Goal: Information Seeking & Learning: Check status

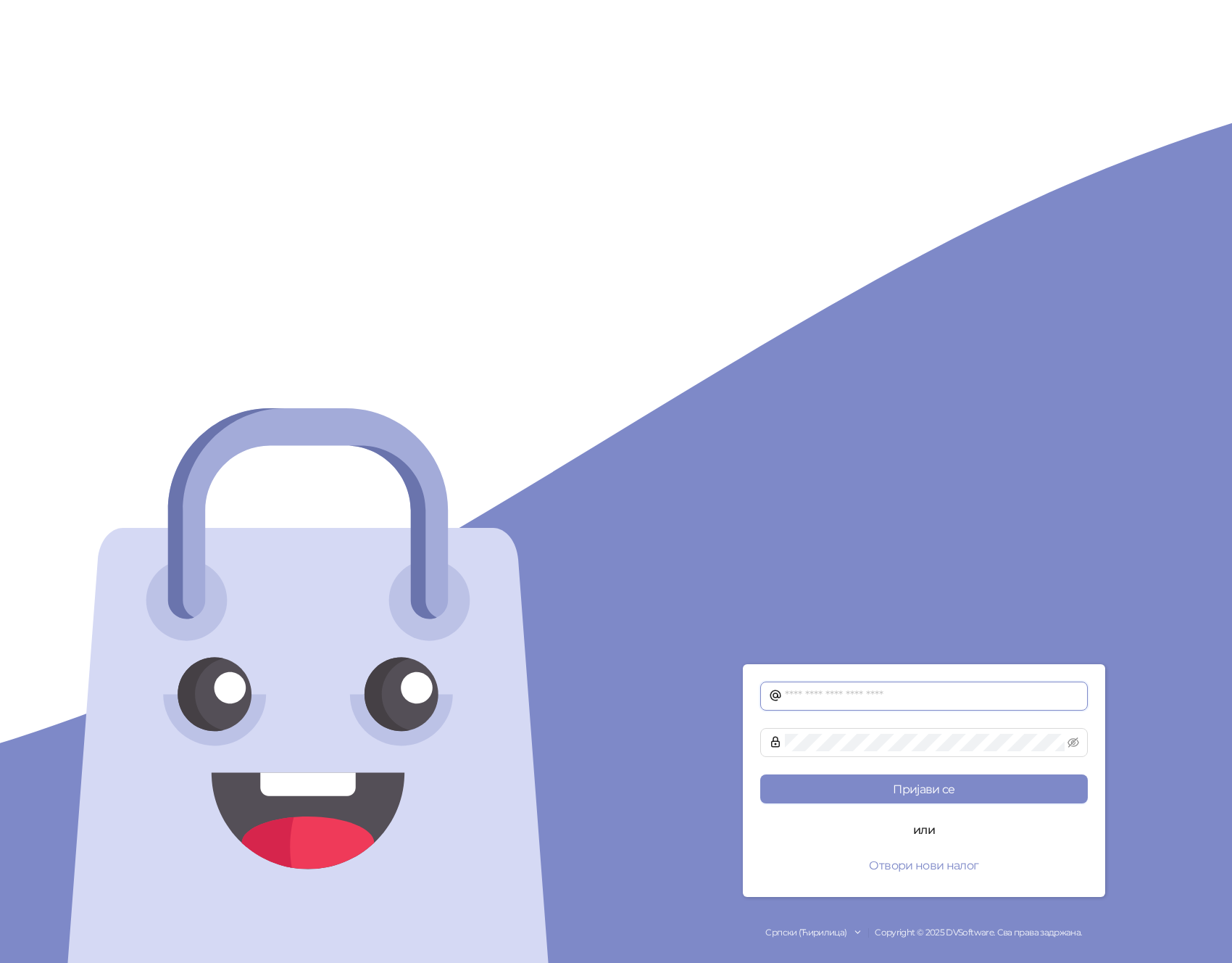
click at [914, 699] on input "text" at bounding box center [932, 696] width 294 height 17
paste input "**********"
type input "**********"
click at [761, 774] on button "Пријави се" at bounding box center [924, 789] width 327 height 29
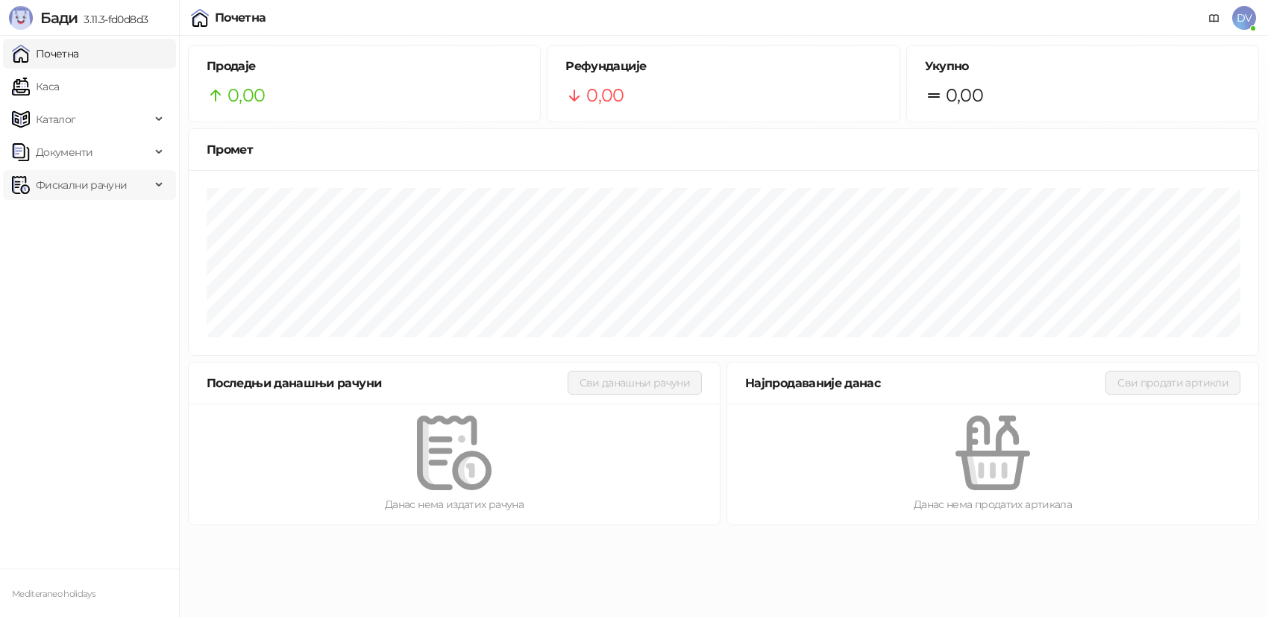
click at [137, 179] on span "Фискални рачуни" at bounding box center [81, 185] width 139 height 30
click at [104, 216] on link "Издати рачуни" at bounding box center [68, 218] width 100 height 30
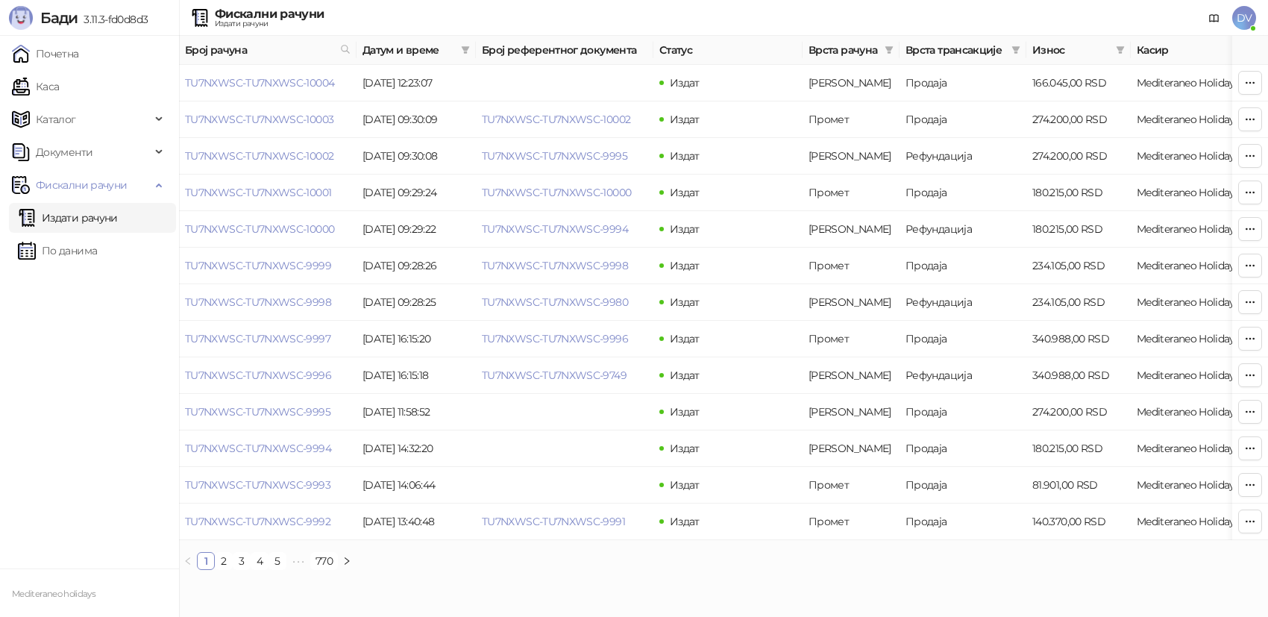
click at [1249, 16] on span "DV" at bounding box center [1245, 18] width 24 height 24
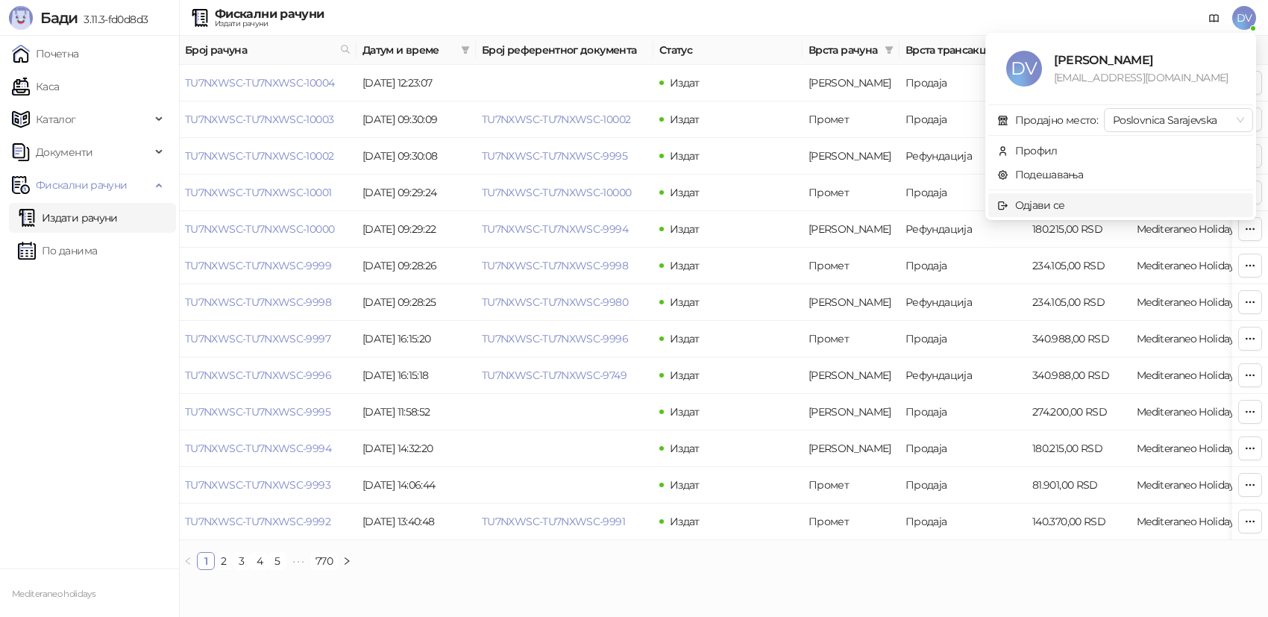
click at [1103, 201] on span "Одјави се" at bounding box center [1121, 205] width 247 height 16
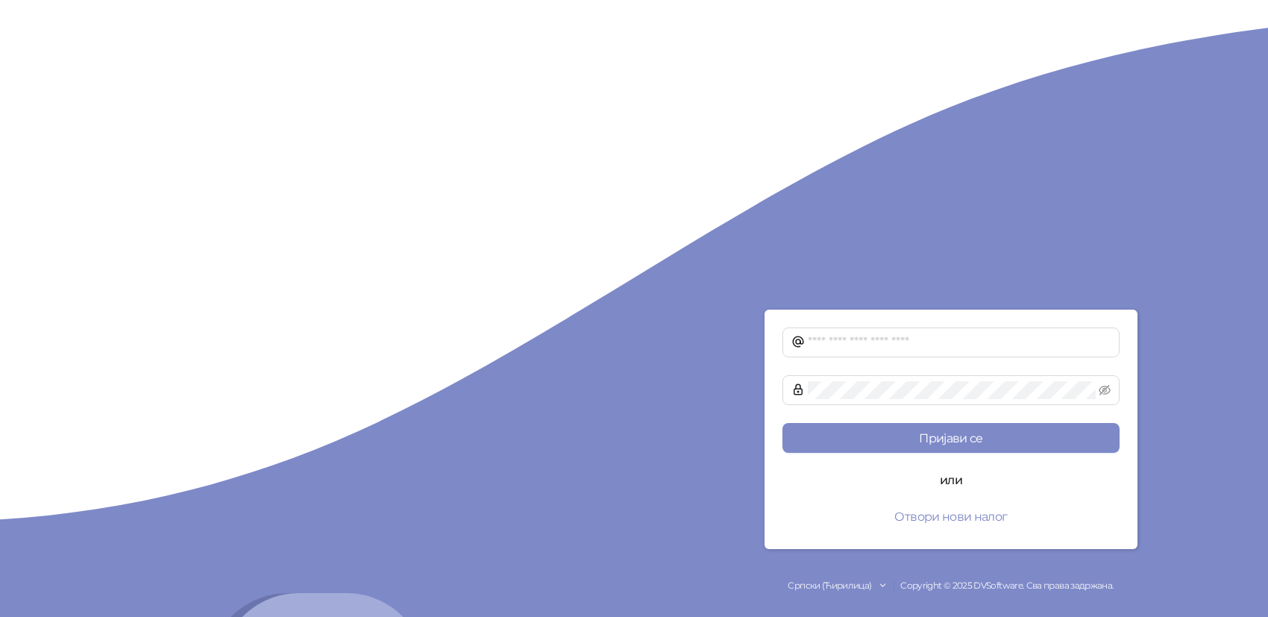
click at [844, 358] on form "Пријави се или Отвори нови налог" at bounding box center [951, 430] width 373 height 240
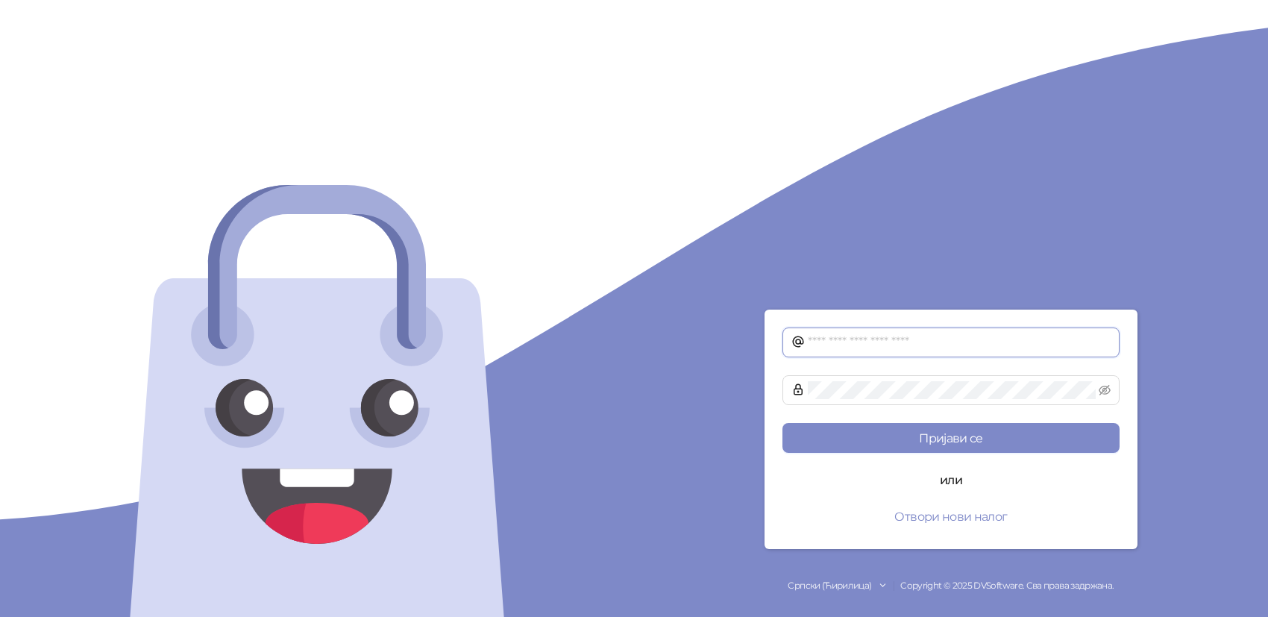
click at [857, 345] on input "text" at bounding box center [959, 343] width 303 height 18
click at [783, 423] on button "Пријави се" at bounding box center [951, 438] width 337 height 30
click at [948, 339] on input "**********" at bounding box center [959, 343] width 303 height 18
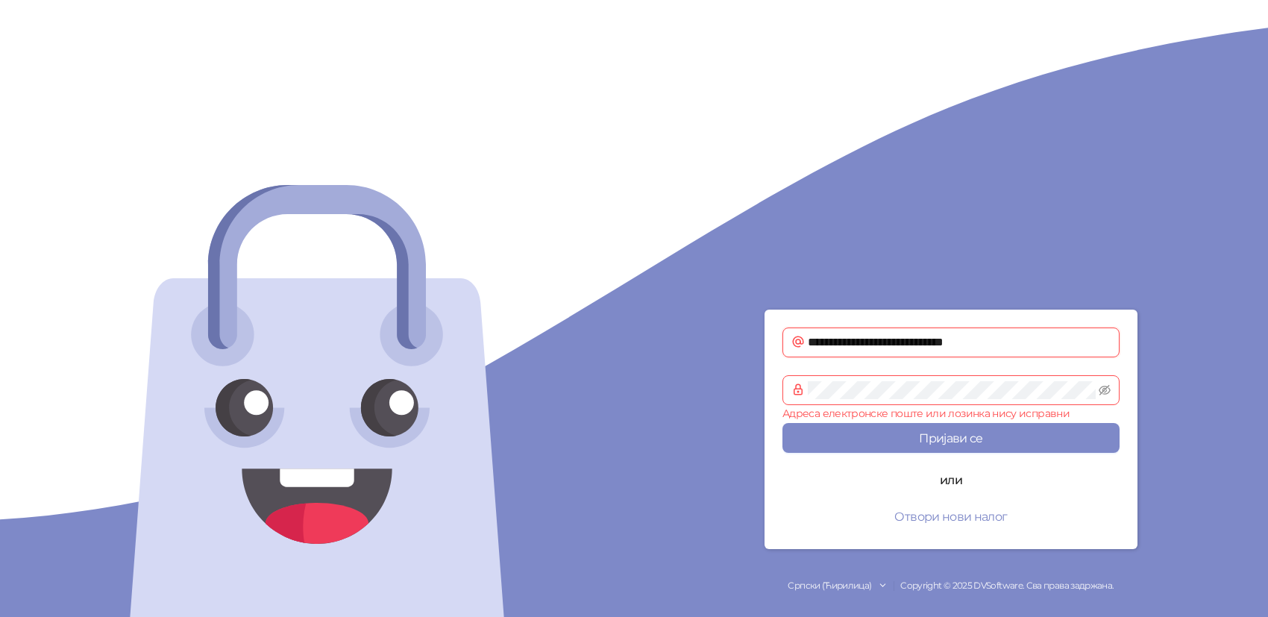
paste input "text"
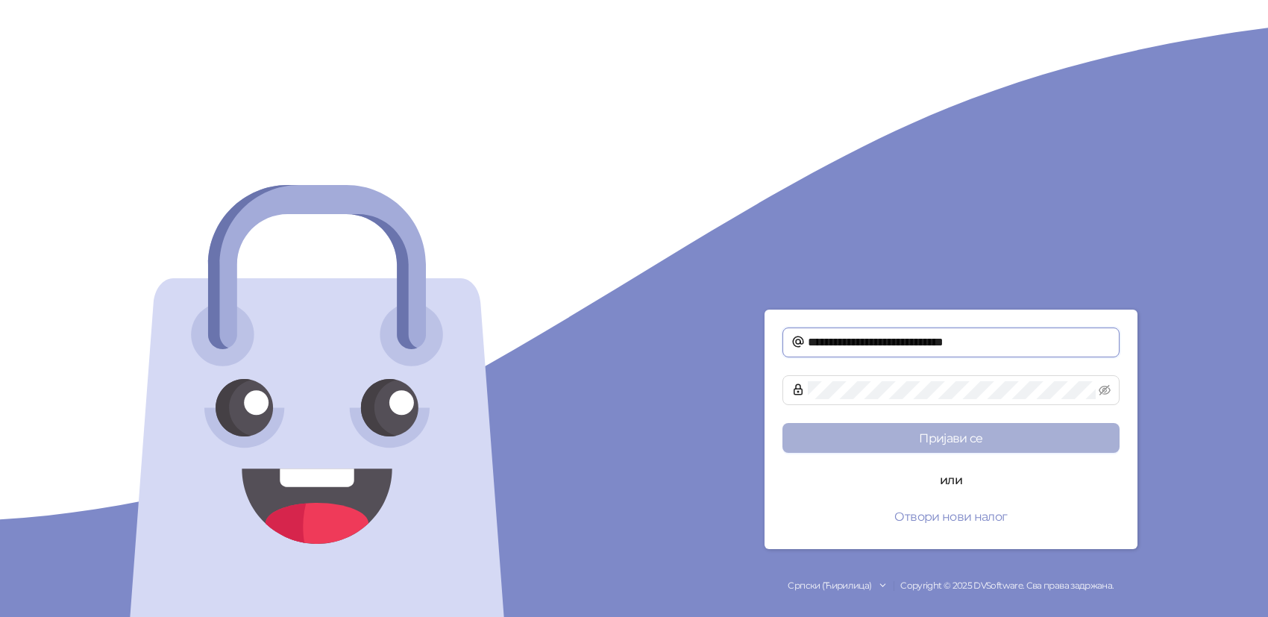
type input "**********"
click at [992, 444] on button "Пријави се" at bounding box center [951, 438] width 337 height 30
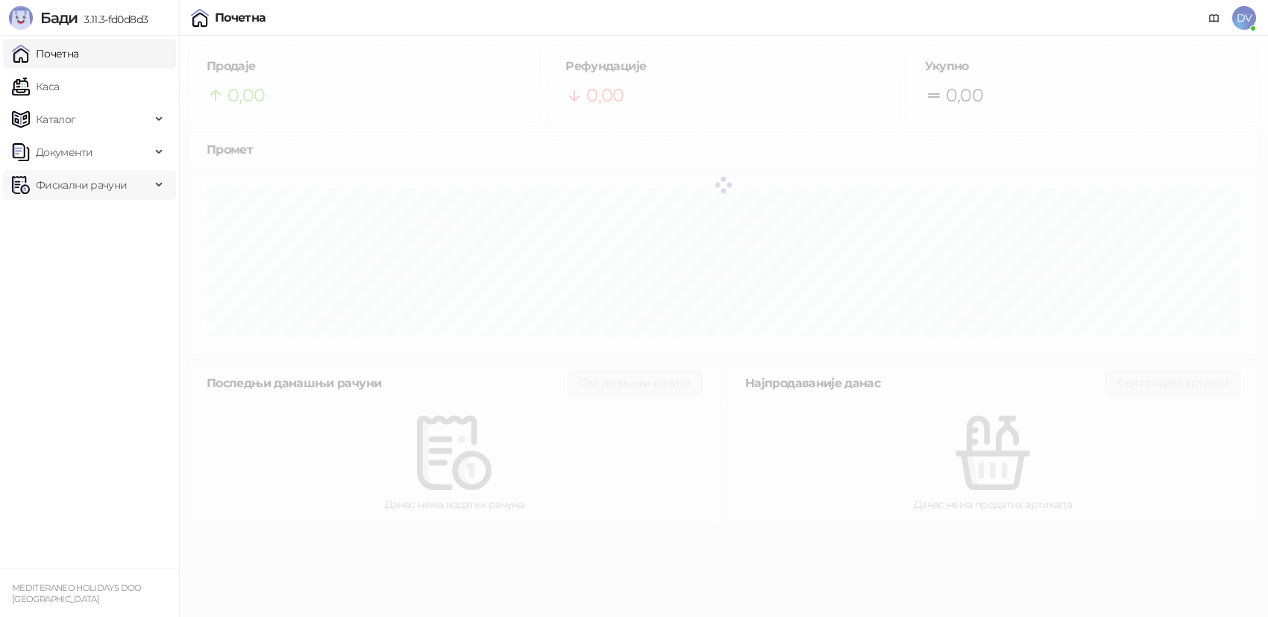
click at [96, 181] on span "Фискални рачуни" at bounding box center [81, 185] width 91 height 30
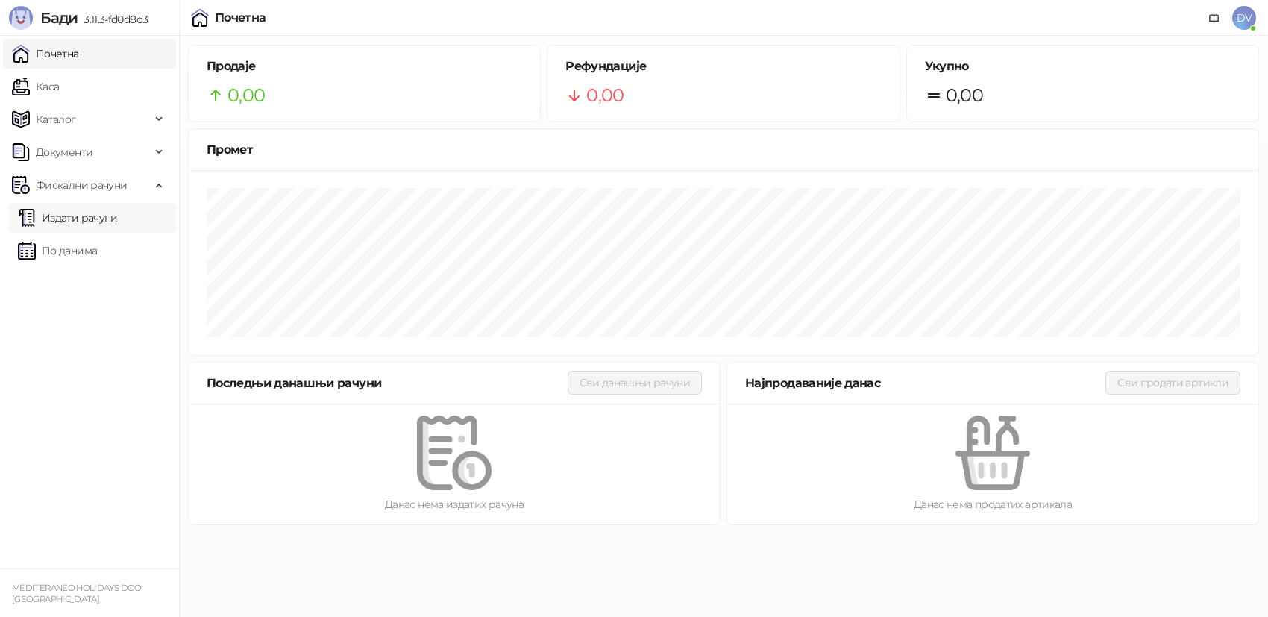
click at [100, 219] on link "Издати рачуни" at bounding box center [68, 218] width 100 height 30
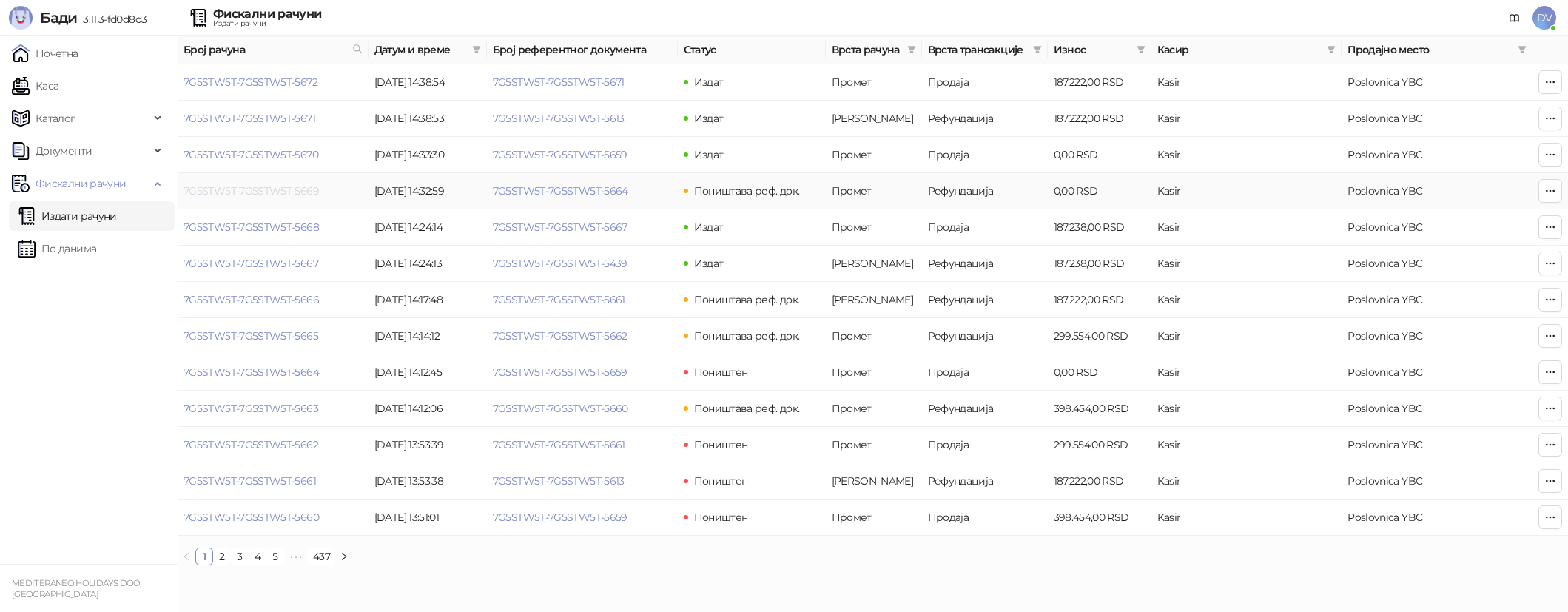
click at [273, 188] on link "7G5STW5T-7G5STW5T-5669" at bounding box center [251, 190] width 136 height 13
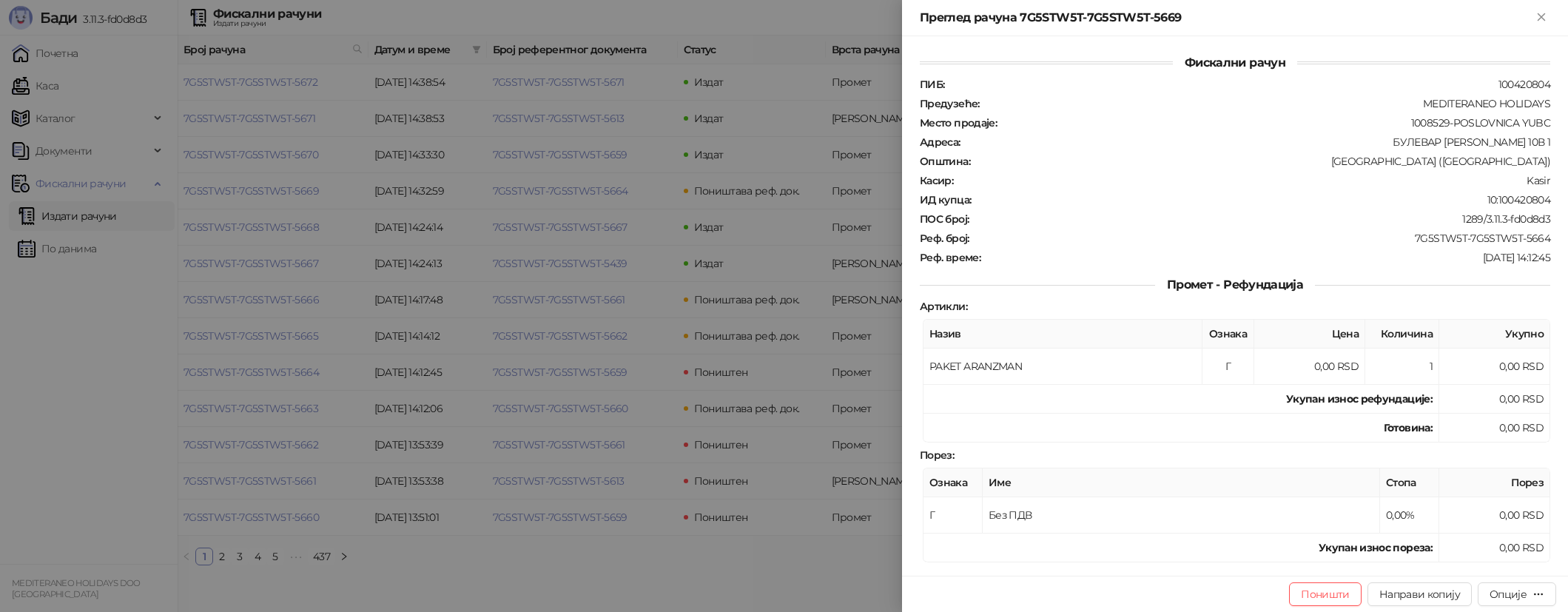
click at [315, 203] on div at bounding box center [784, 306] width 1568 height 612
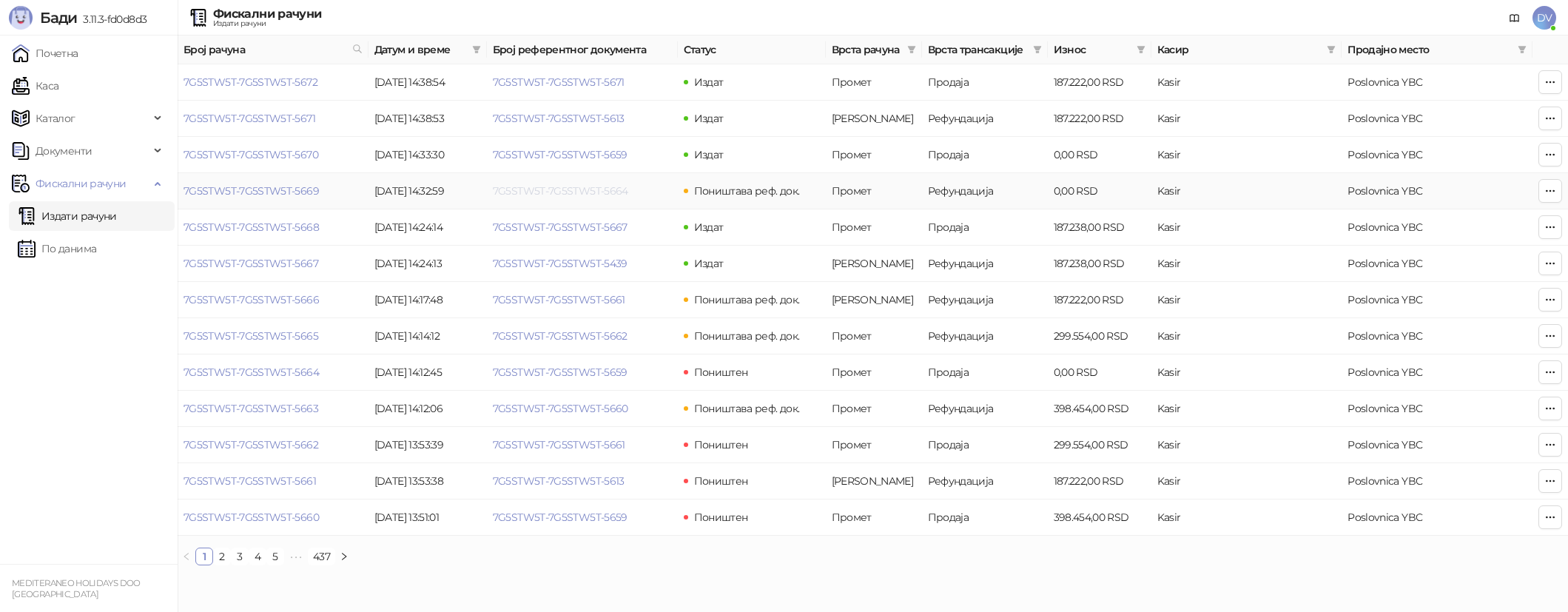
click at [573, 188] on link "7G5STW5T-7G5STW5T-5664" at bounding box center [560, 190] width 136 height 13
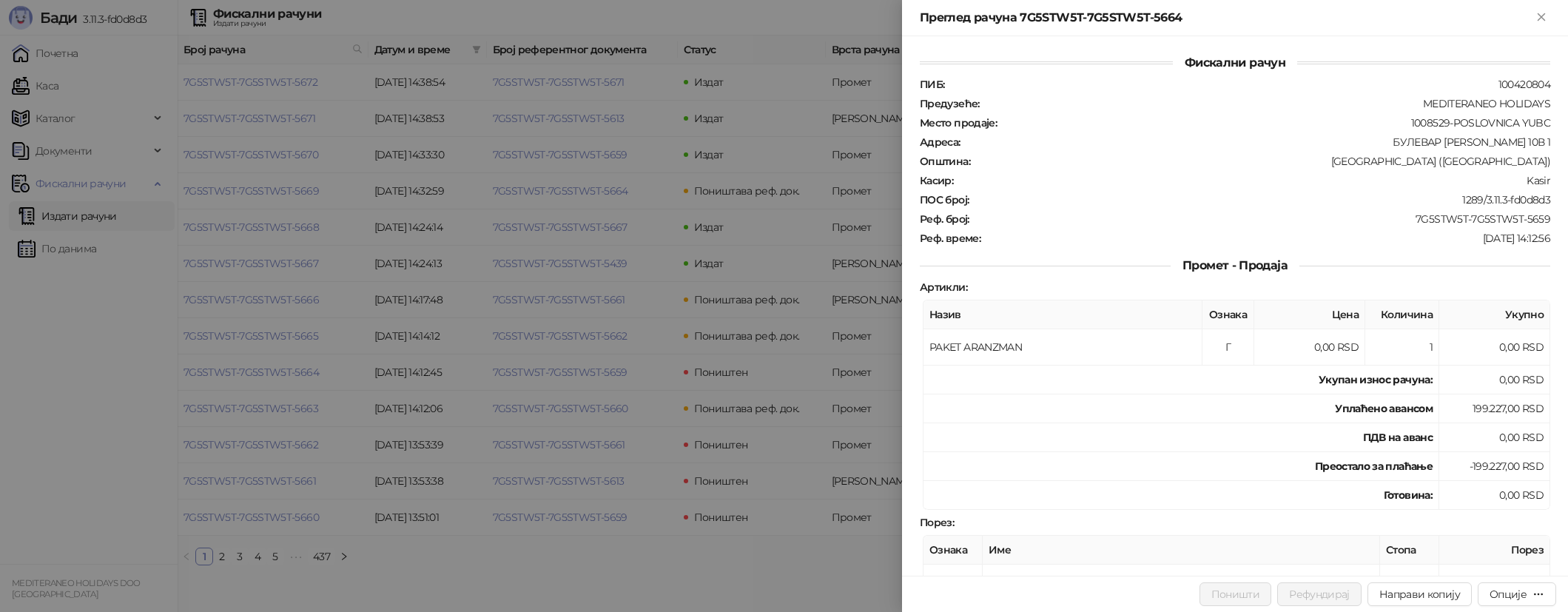
click at [652, 182] on div at bounding box center [784, 306] width 1568 height 612
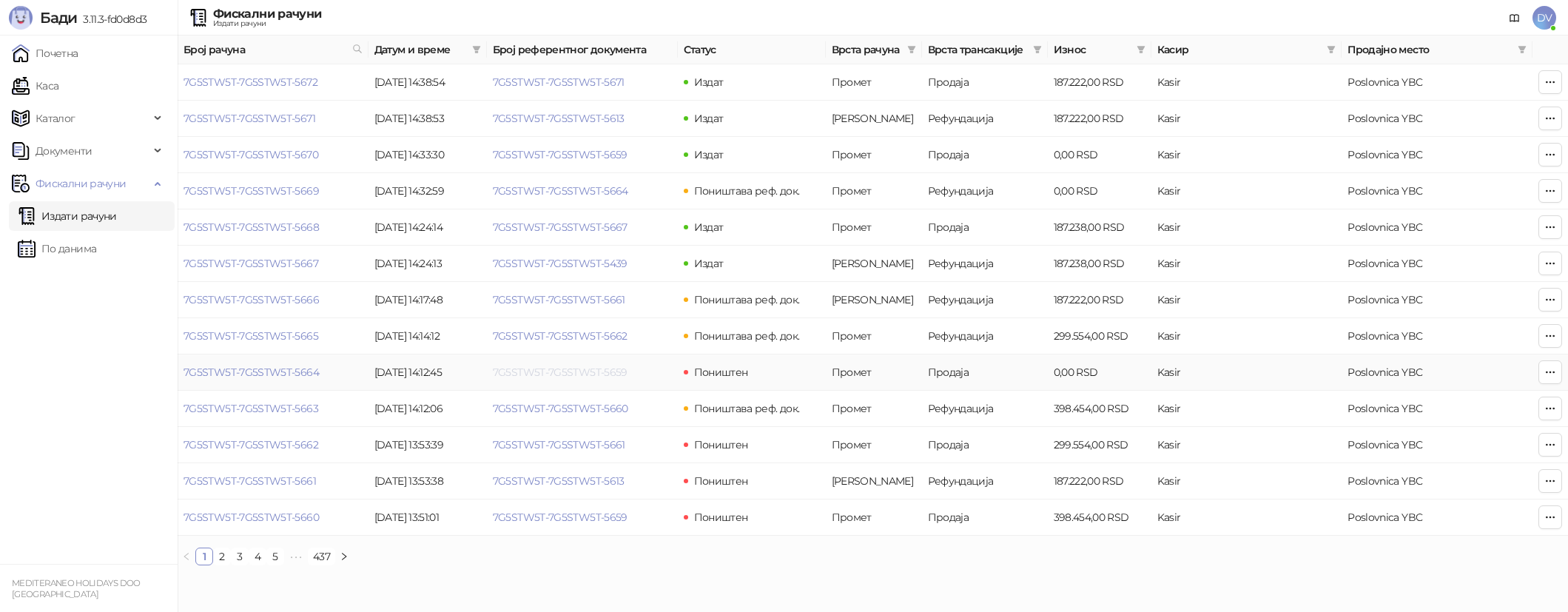
click at [568, 369] on link "7G5STW5T-7G5STW5T-5659" at bounding box center [560, 372] width 135 height 13
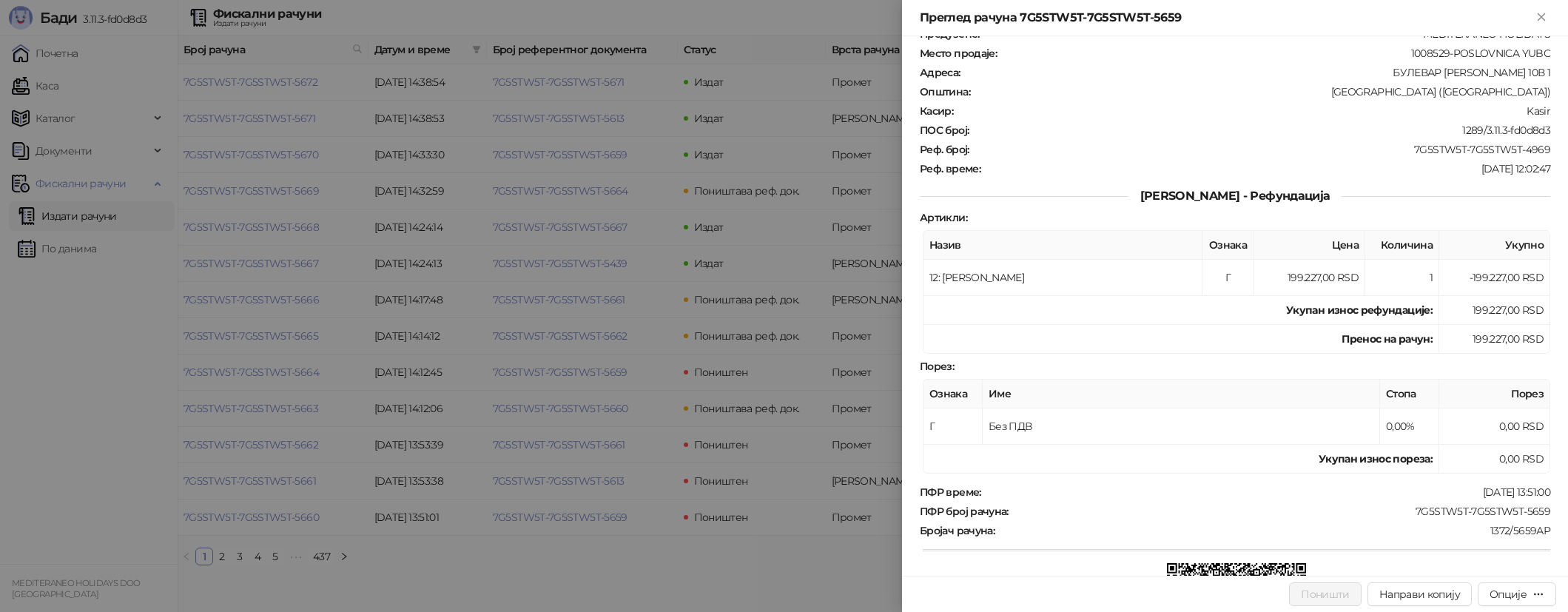
scroll to position [83, 0]
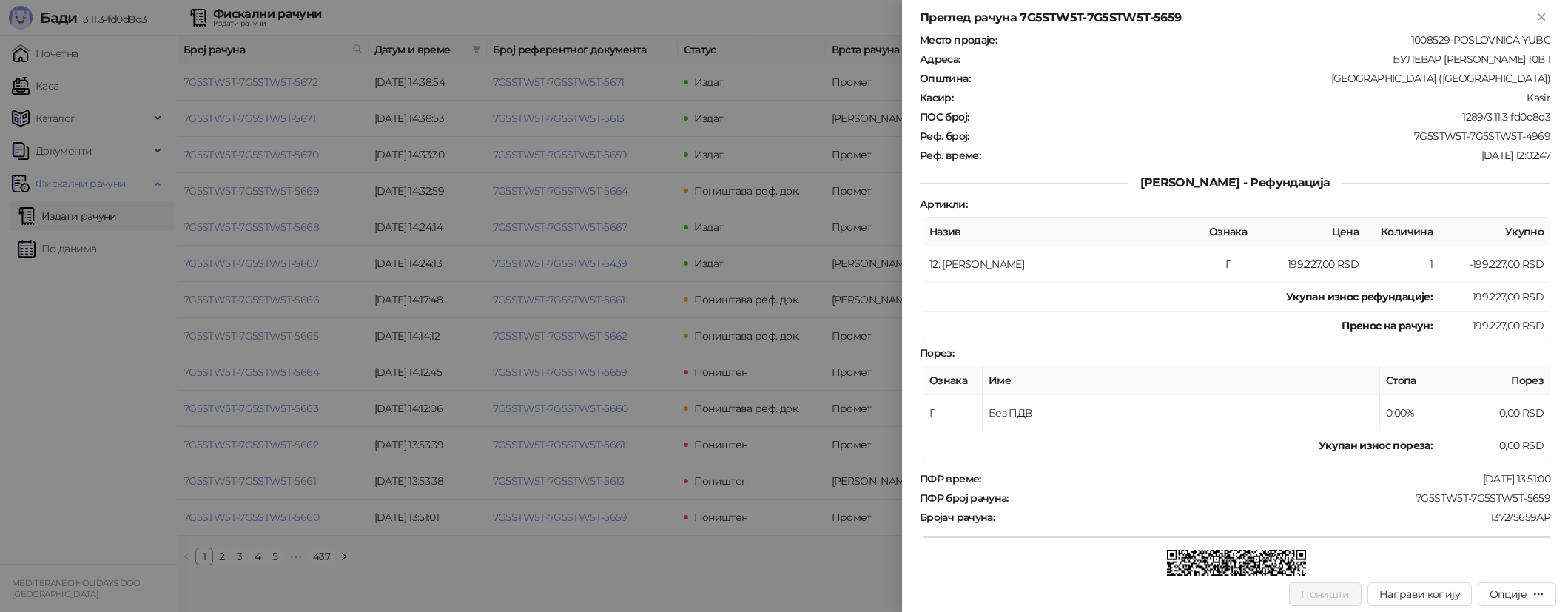
click at [839, 400] on div at bounding box center [784, 306] width 1568 height 612
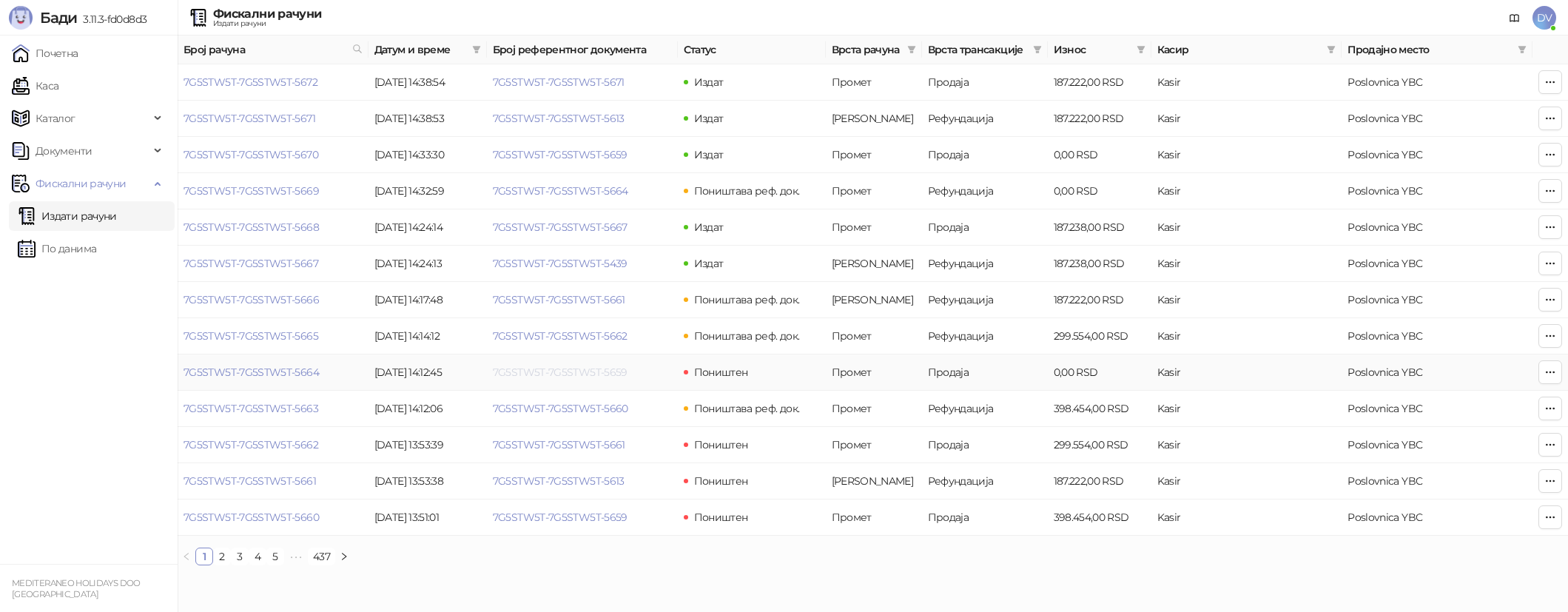
click at [535, 373] on link "7G5STW5T-7G5STW5T-5659" at bounding box center [560, 372] width 135 height 13
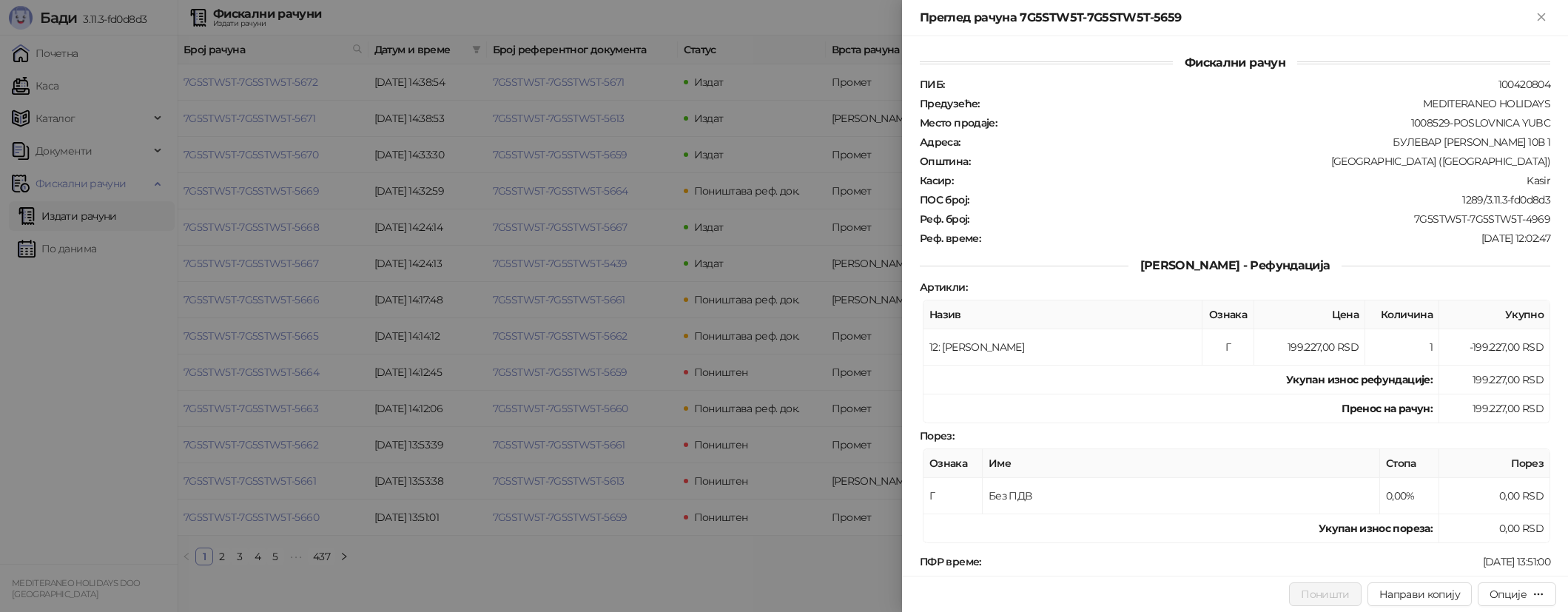
click at [535, 374] on div at bounding box center [784, 306] width 1568 height 612
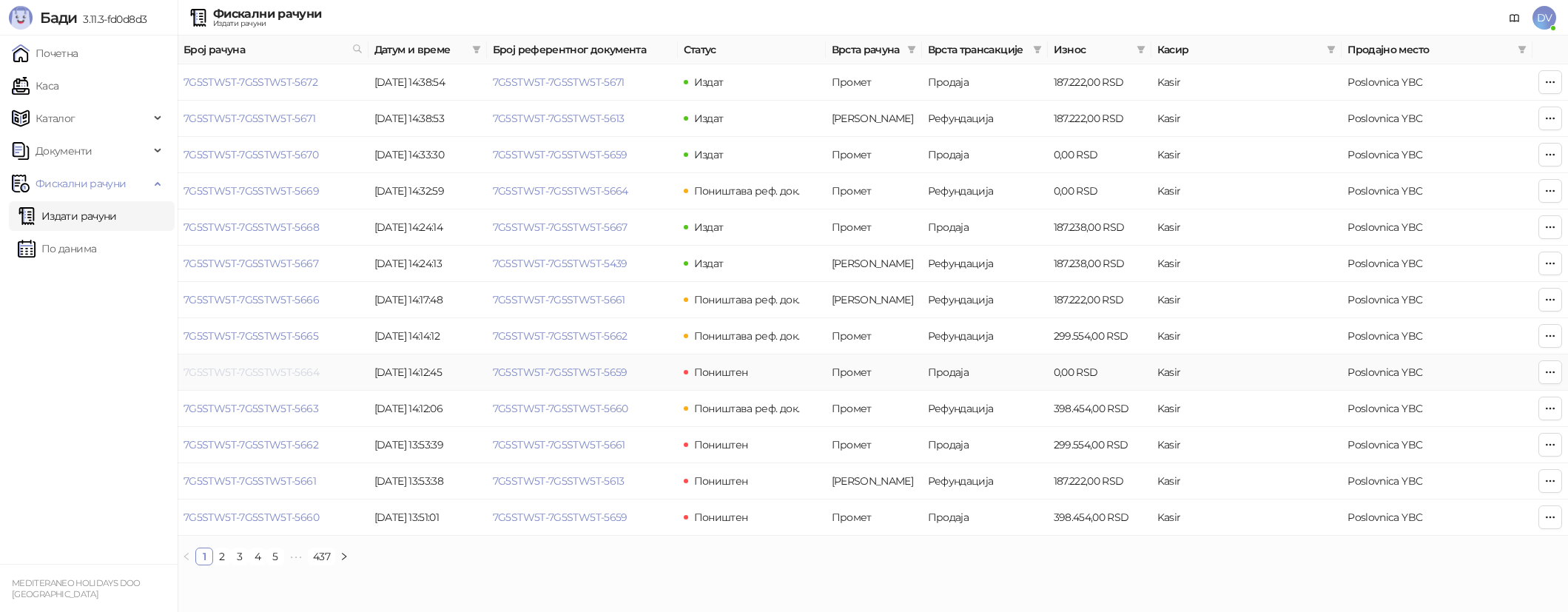
click at [296, 371] on link "7G5STW5T-7G5STW5T-5664" at bounding box center [251, 372] width 136 height 13
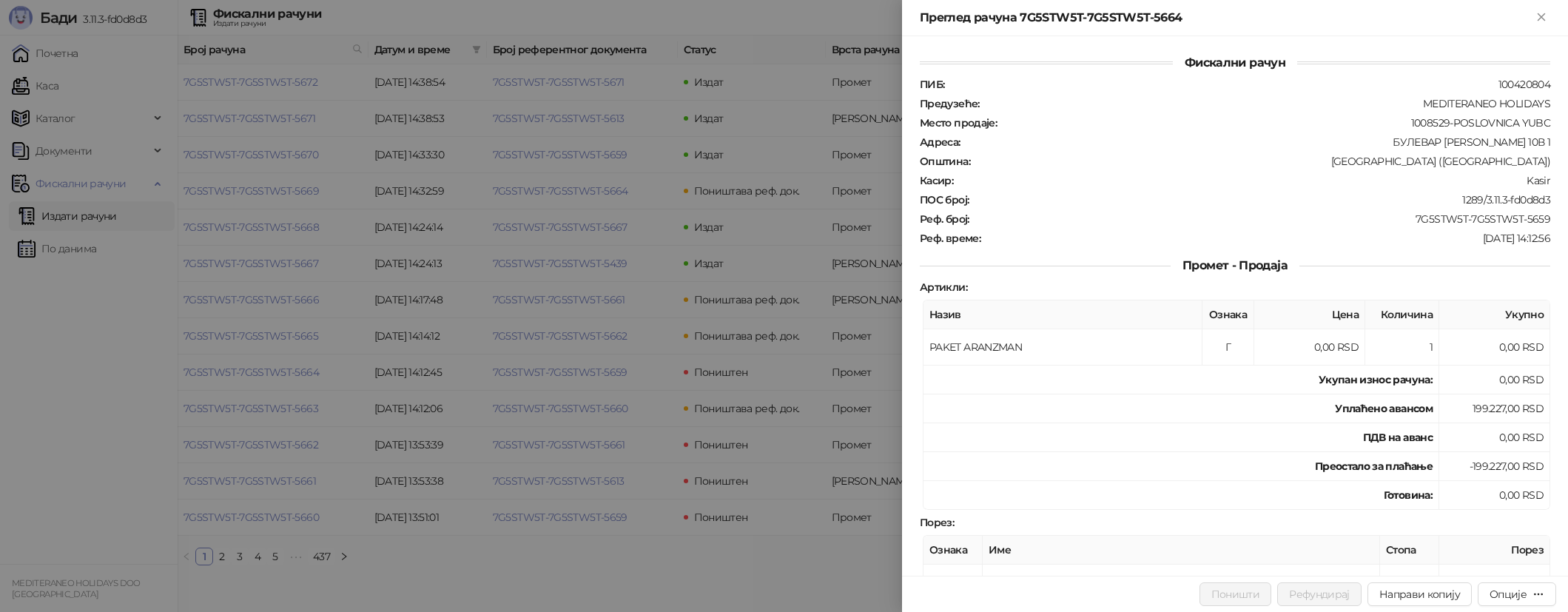
click at [296, 371] on div at bounding box center [784, 306] width 1568 height 612
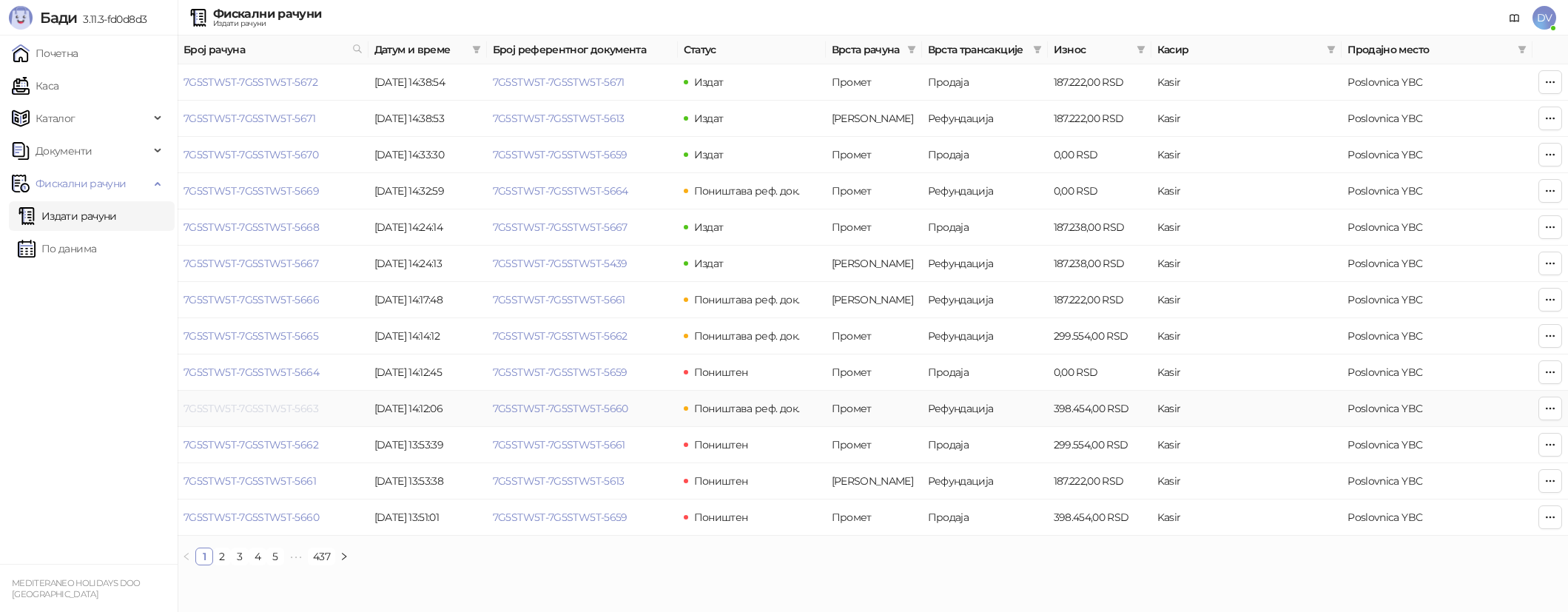
click at [283, 408] on link "7G5STW5T-7G5STW5T-5663" at bounding box center [251, 408] width 135 height 13
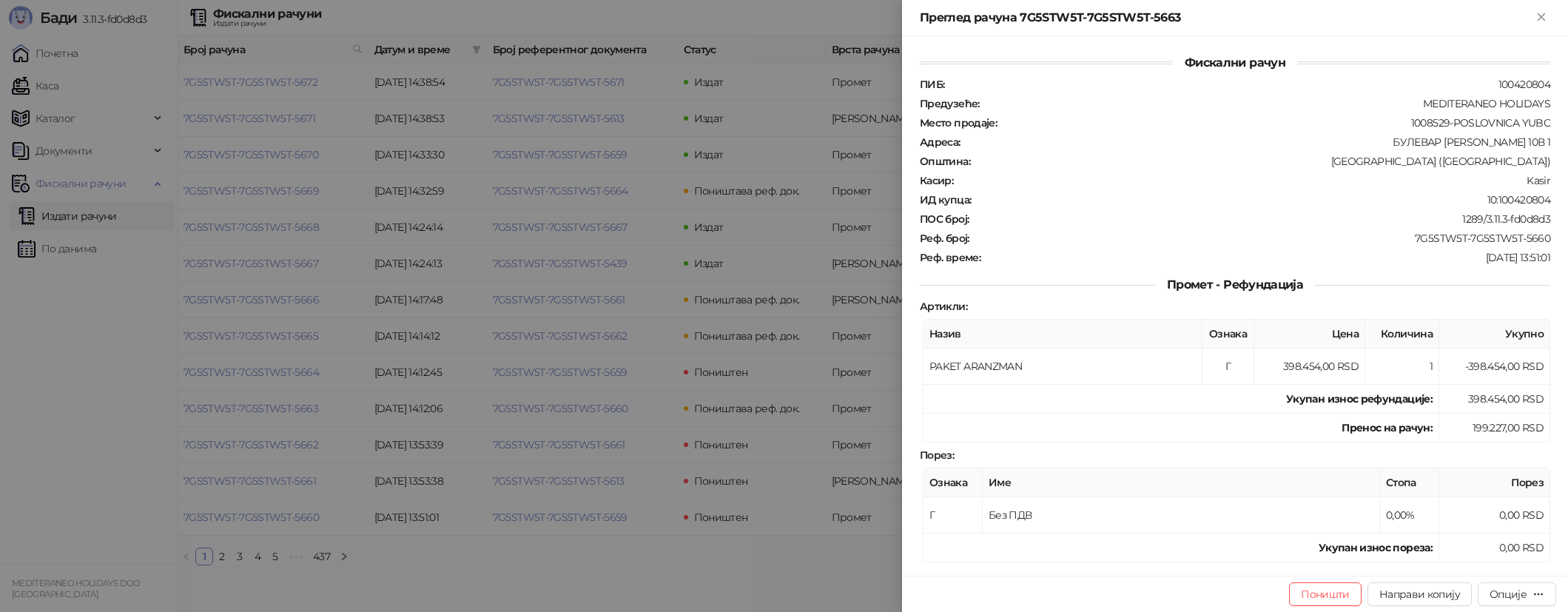
click at [294, 407] on div at bounding box center [784, 306] width 1568 height 612
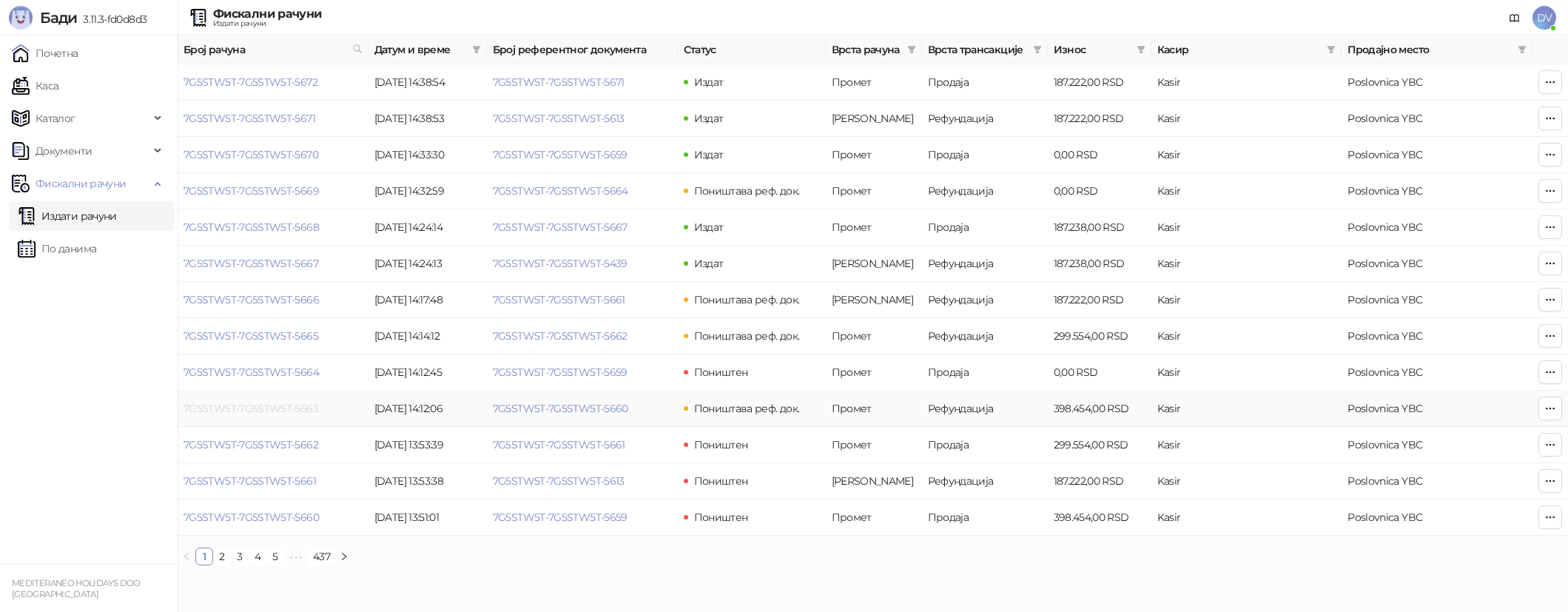
click at [283, 408] on link "7G5STW5T-7G5STW5T-5663" at bounding box center [251, 408] width 135 height 13
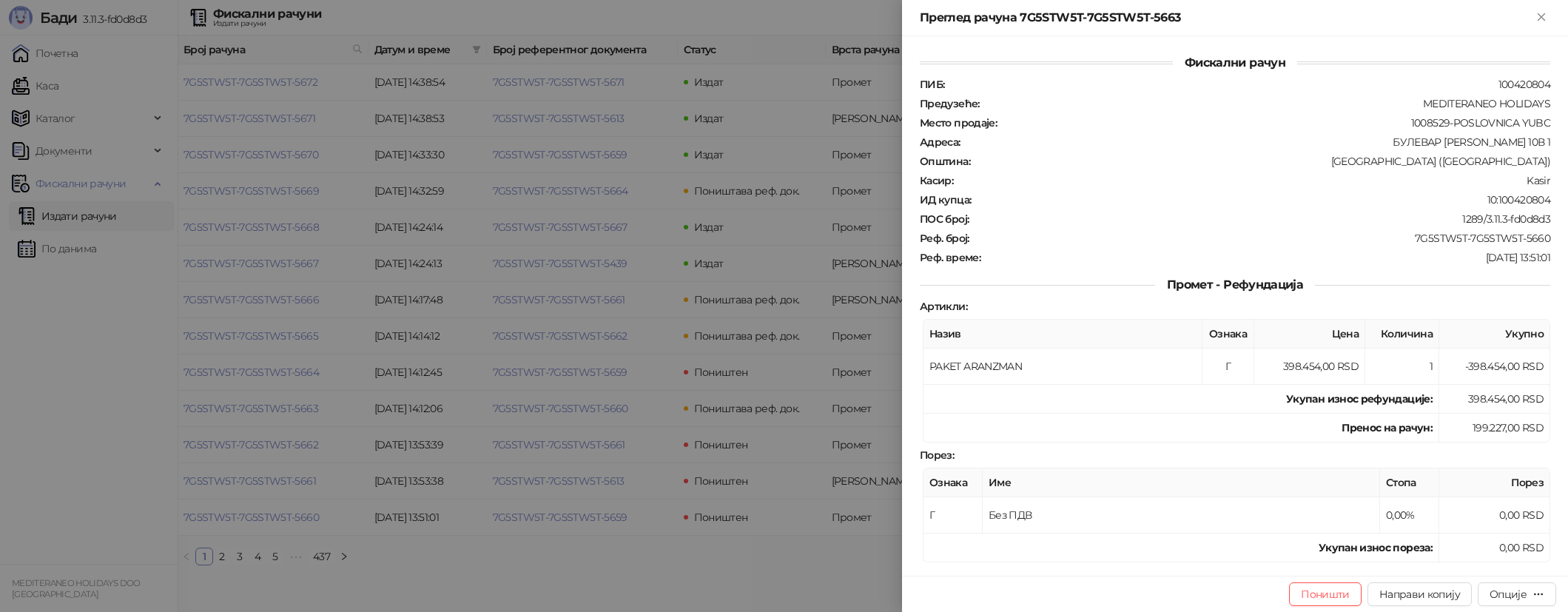
click at [283, 408] on div at bounding box center [784, 306] width 1568 height 612
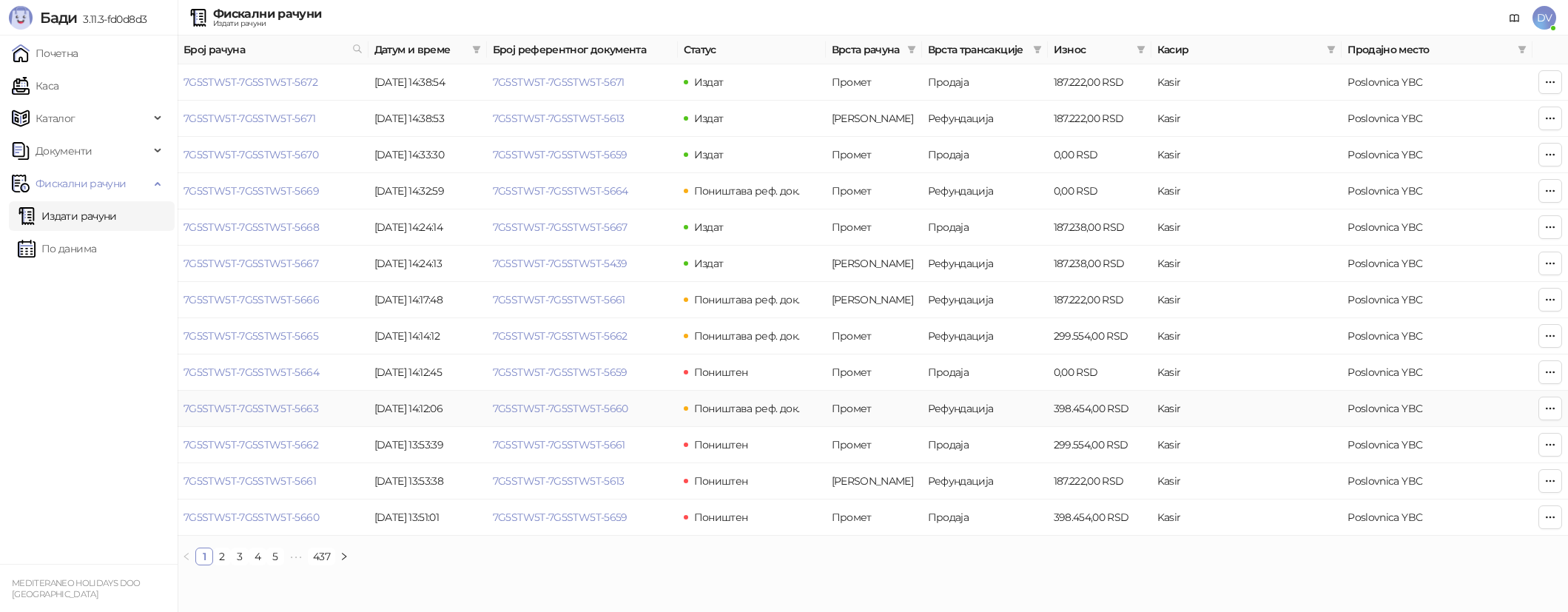
click at [583, 395] on td "7G5STW5T-7G5STW5T-5660" at bounding box center [582, 409] width 191 height 37
click at [581, 407] on link "7G5STW5T-7G5STW5T-5660" at bounding box center [560, 408] width 136 height 13
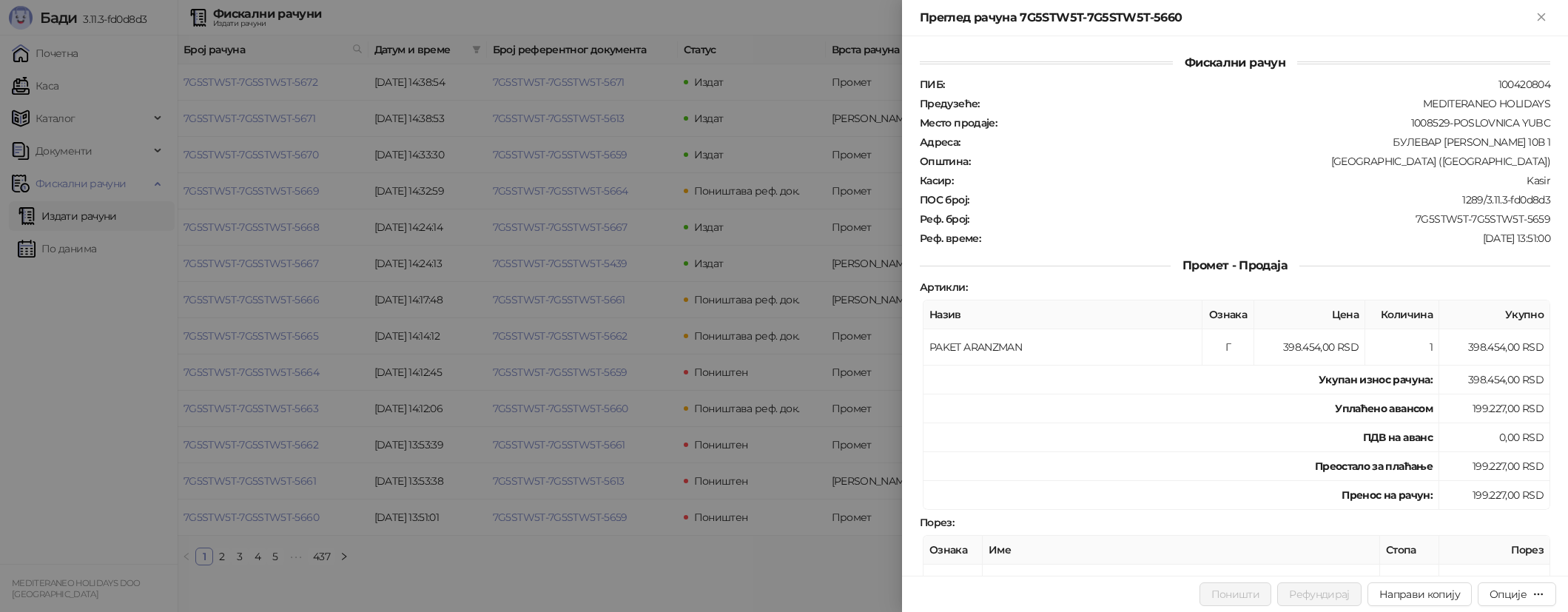
click at [581, 406] on div at bounding box center [784, 306] width 1568 height 612
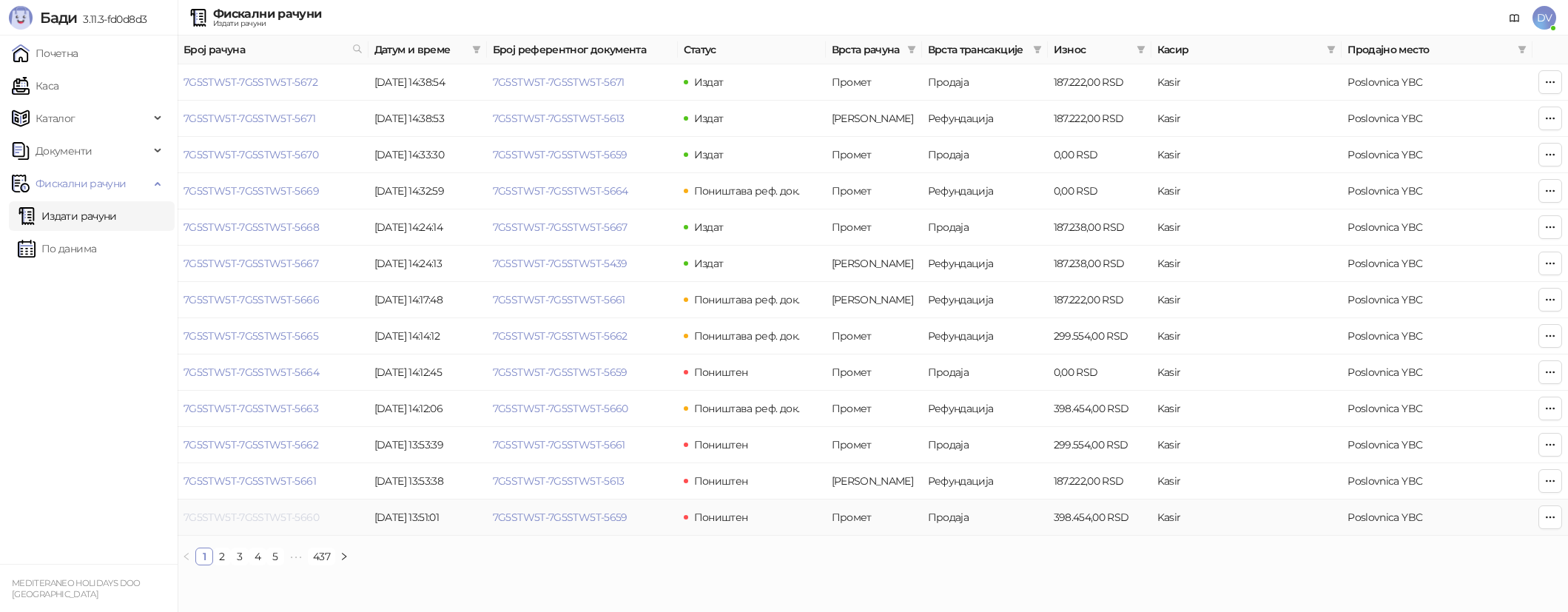
click at [299, 518] on link "7G5STW5T-7G5STW5T-5660" at bounding box center [251, 517] width 136 height 13
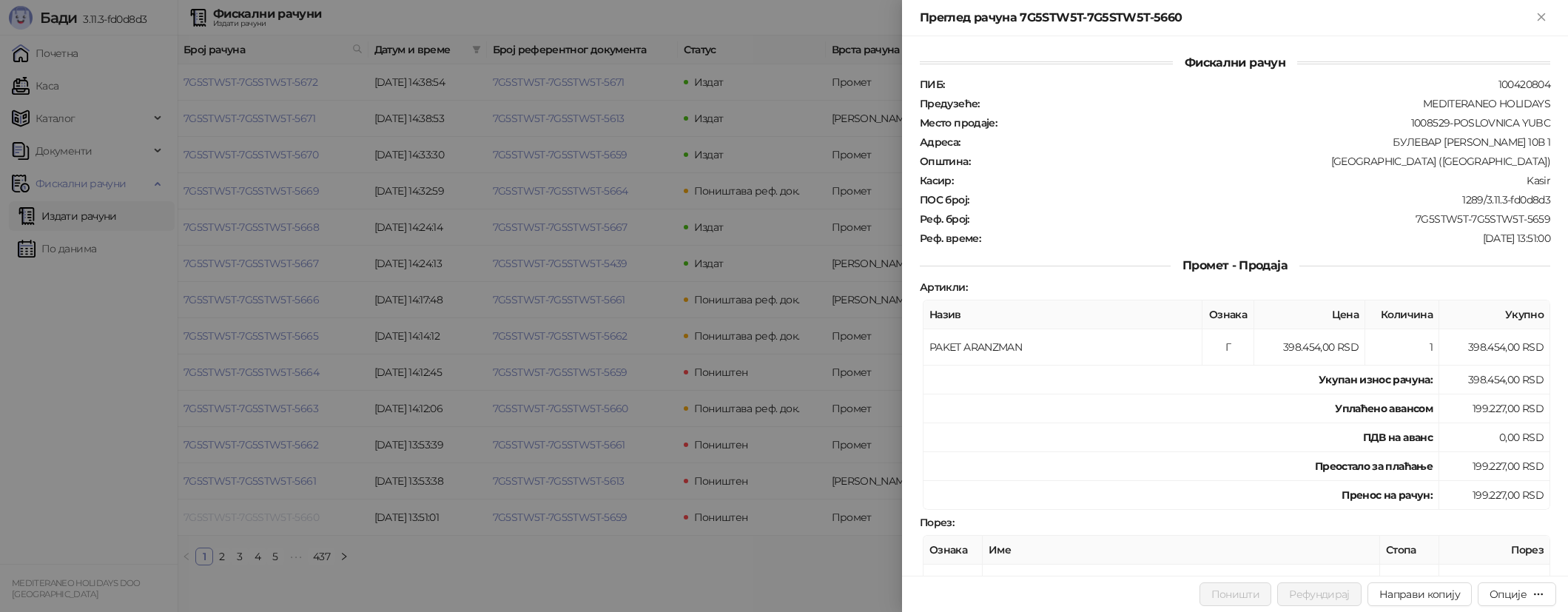
click at [299, 518] on div at bounding box center [784, 306] width 1568 height 612
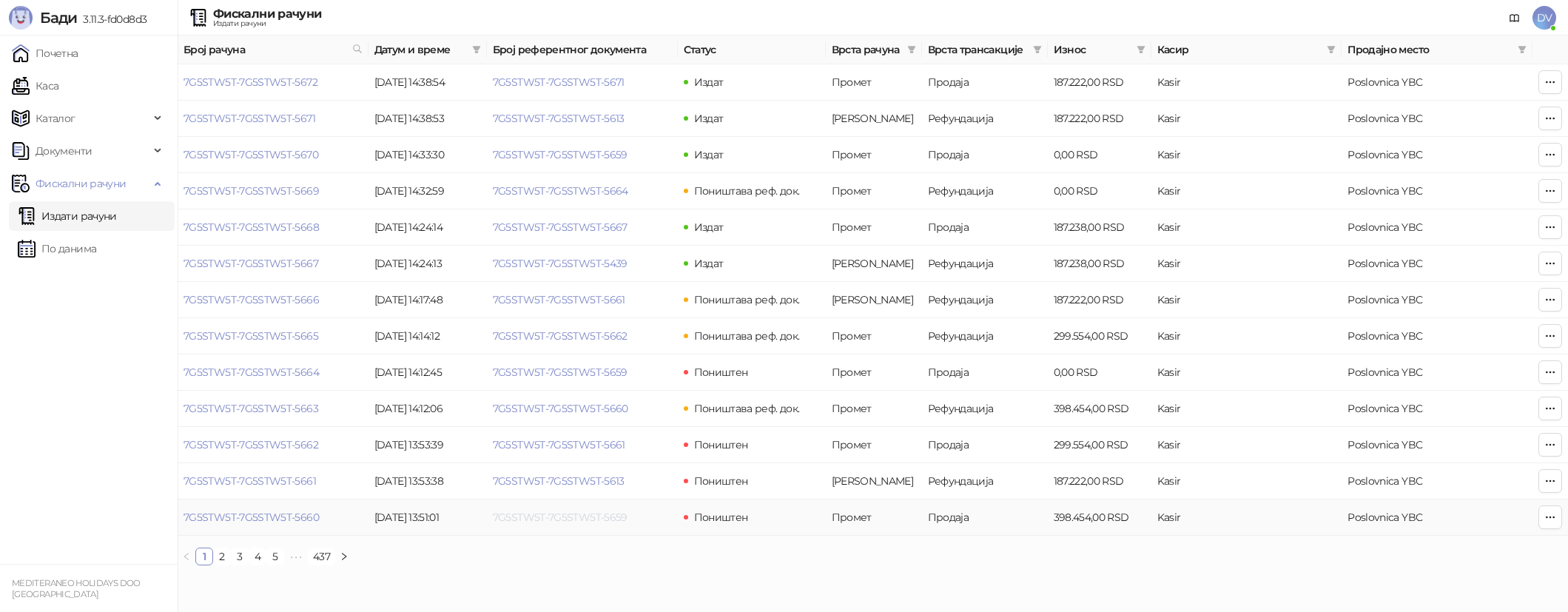
click at [554, 512] on link "7G5STW5T-7G5STW5T-5659" at bounding box center [560, 517] width 135 height 13
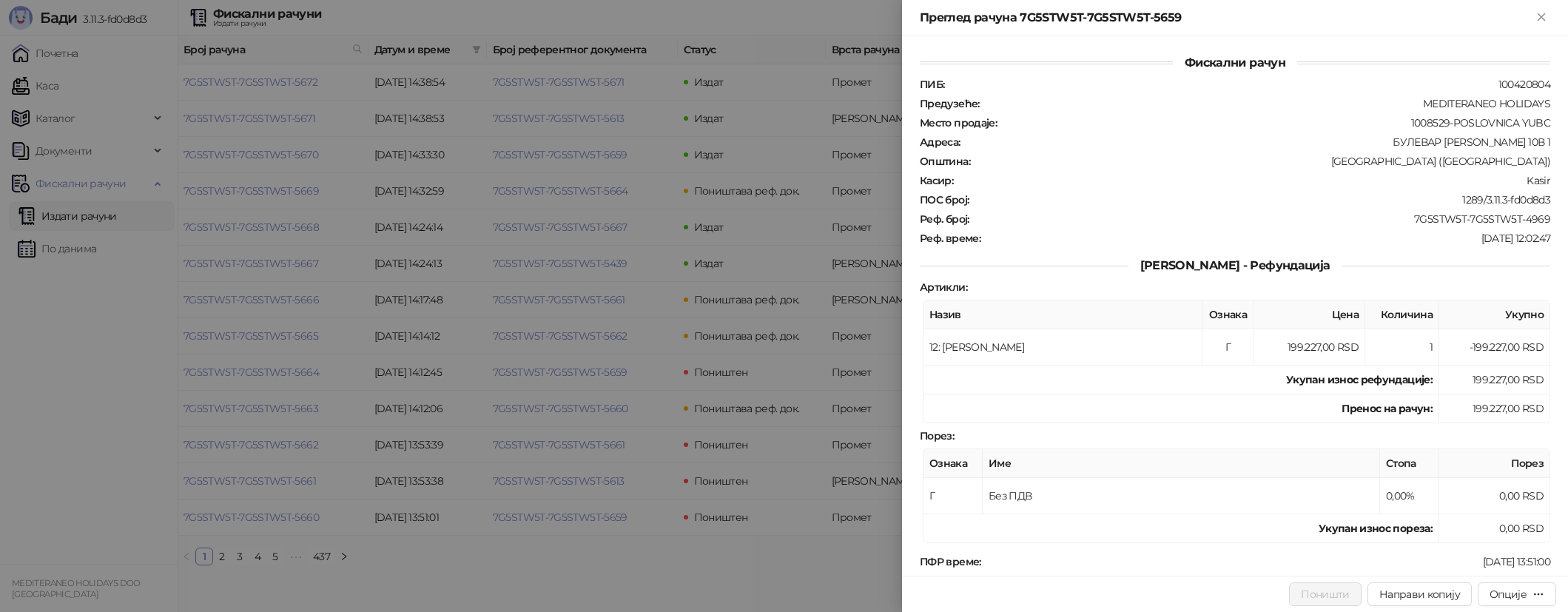
click at [554, 513] on div at bounding box center [784, 306] width 1568 height 612
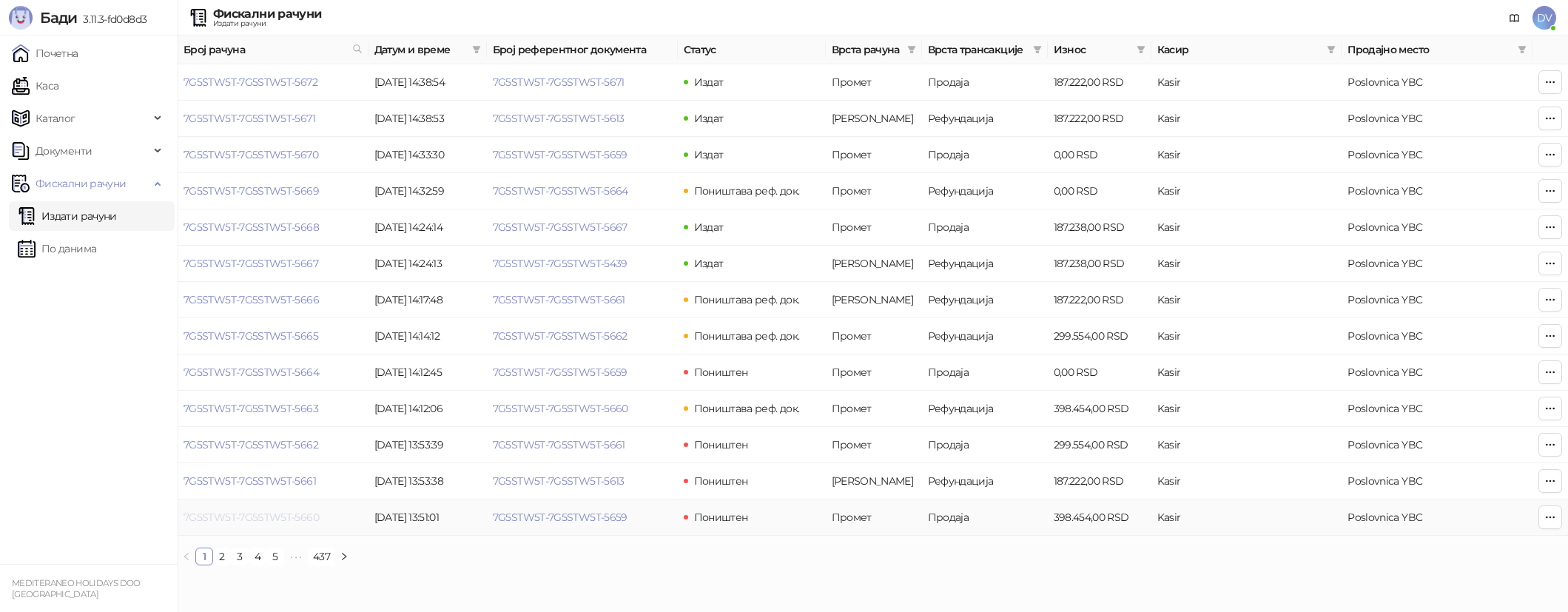
click at [271, 518] on link "7G5STW5T-7G5STW5T-5660" at bounding box center [251, 517] width 136 height 13
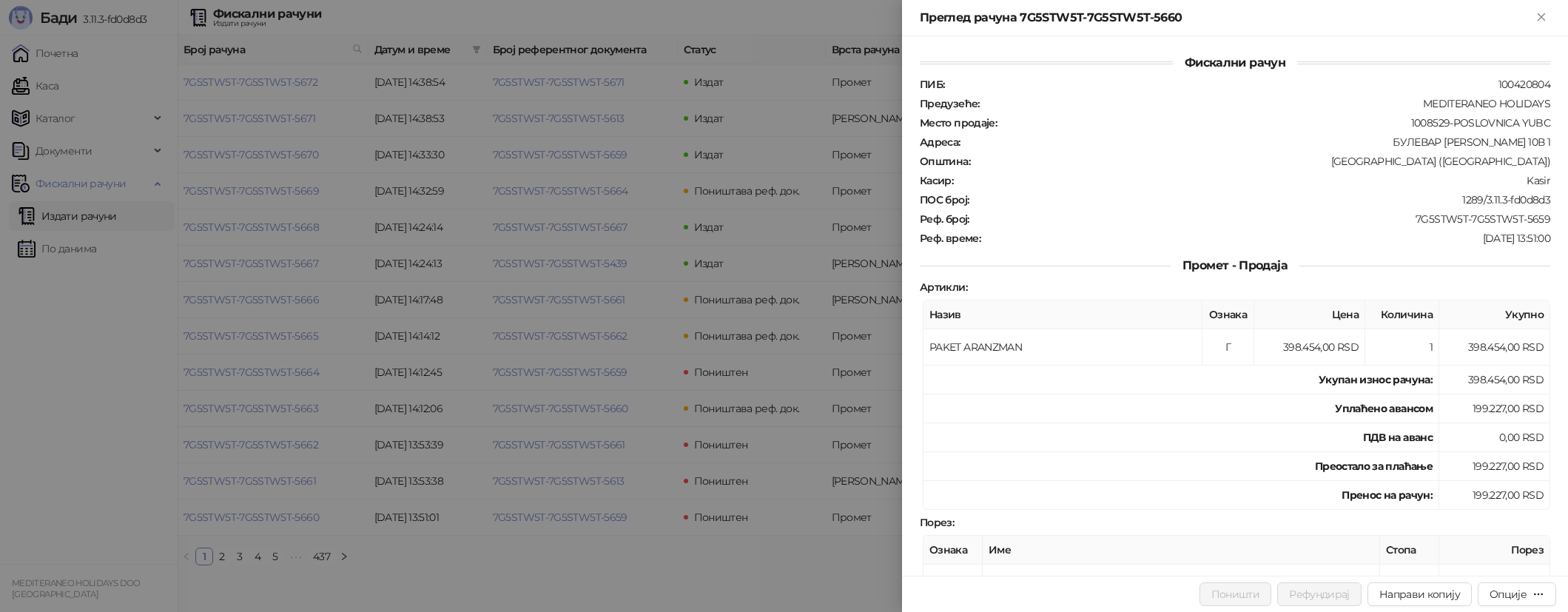
click at [271, 519] on div at bounding box center [784, 306] width 1568 height 612
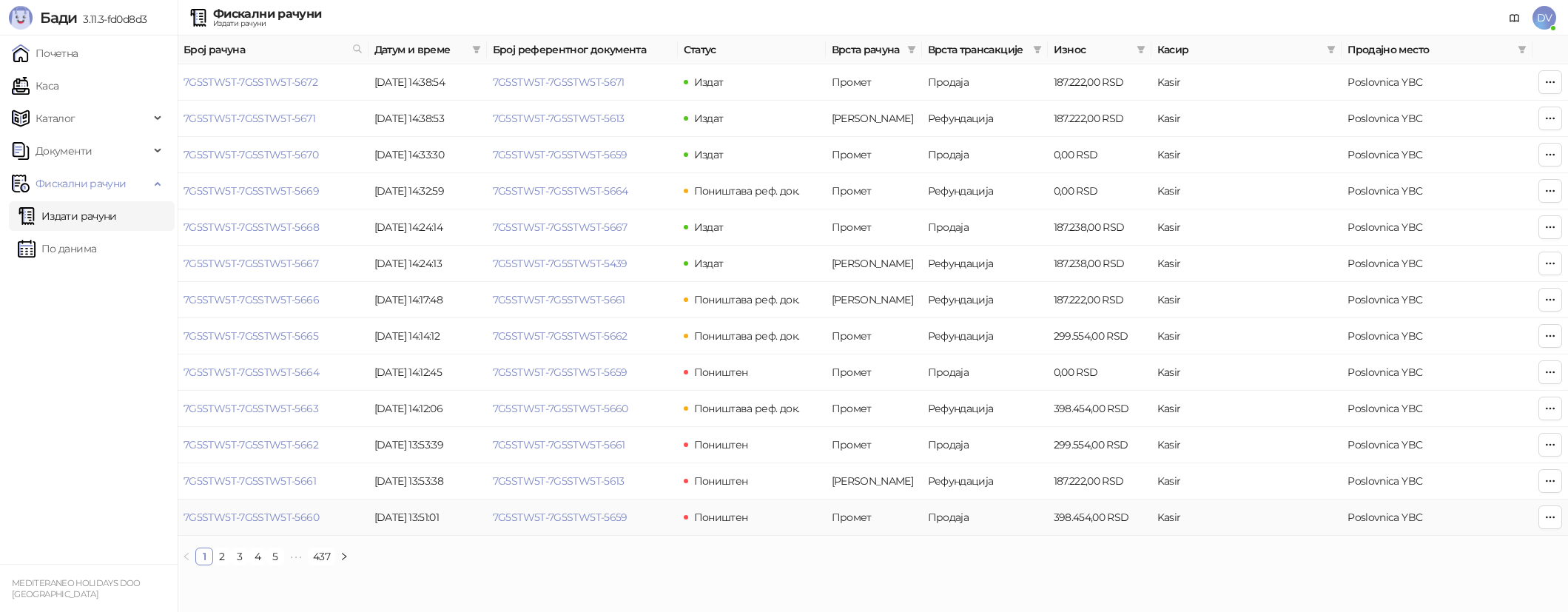
click at [500, 509] on td "7G5STW5T-7G5STW5T-5659" at bounding box center [582, 518] width 191 height 37
click at [512, 514] on link "7G5STW5T-7G5STW5T-5659" at bounding box center [560, 517] width 135 height 13
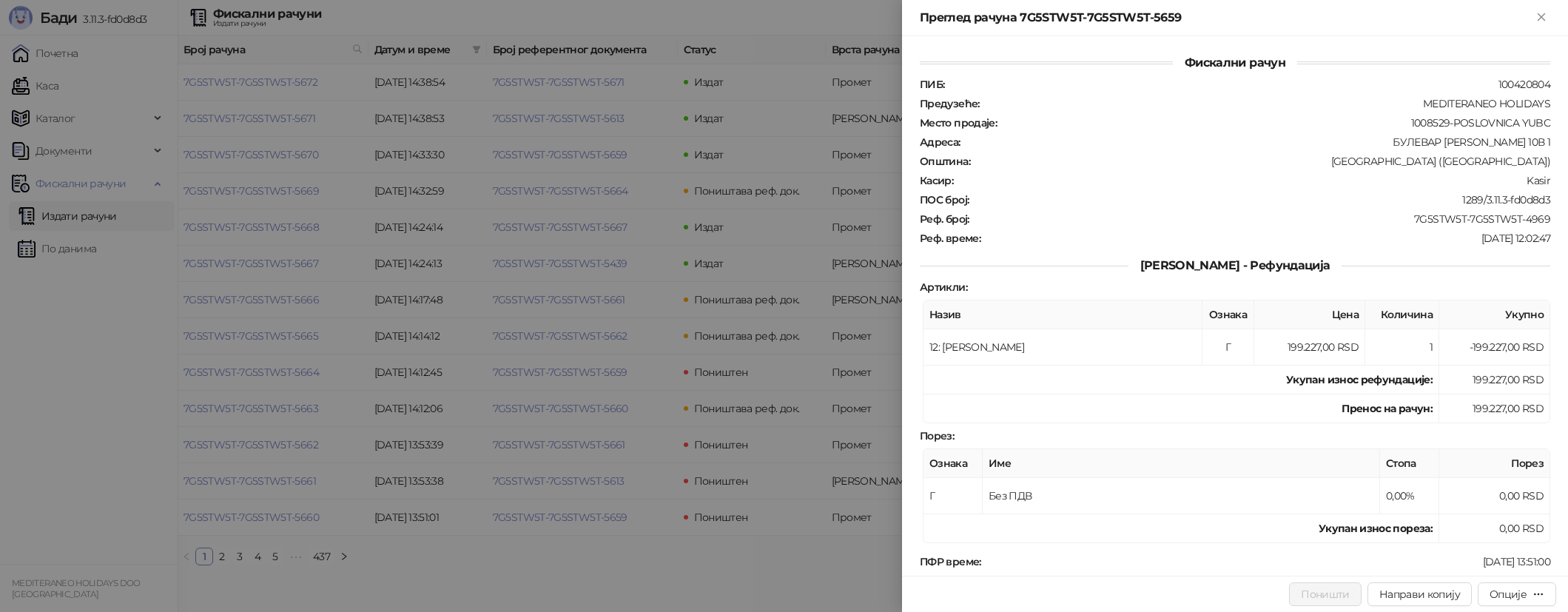
click at [512, 514] on div at bounding box center [784, 306] width 1568 height 612
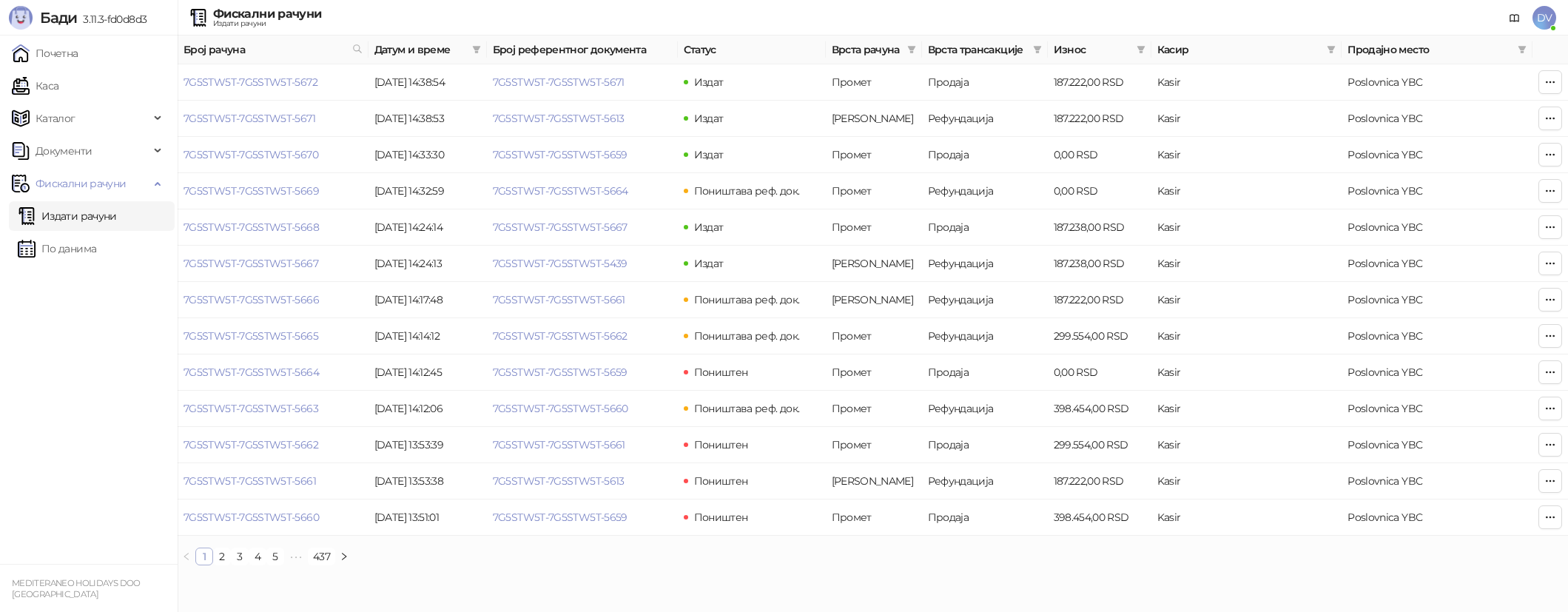
click at [212, 556] on li "1" at bounding box center [204, 556] width 18 height 18
click at [216, 556] on link "2" at bounding box center [222, 556] width 16 height 16
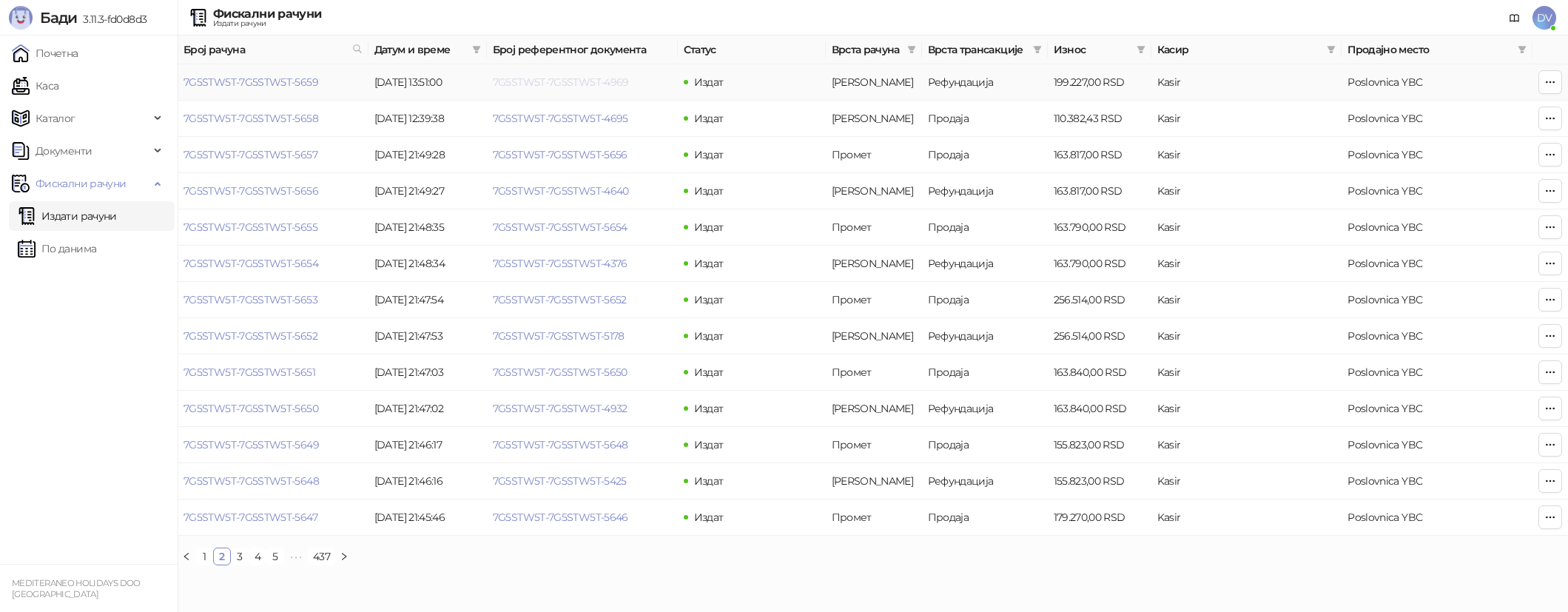
click at [543, 80] on link "7G5STW5T-7G5STW5T-4969" at bounding box center [560, 81] width 136 height 13
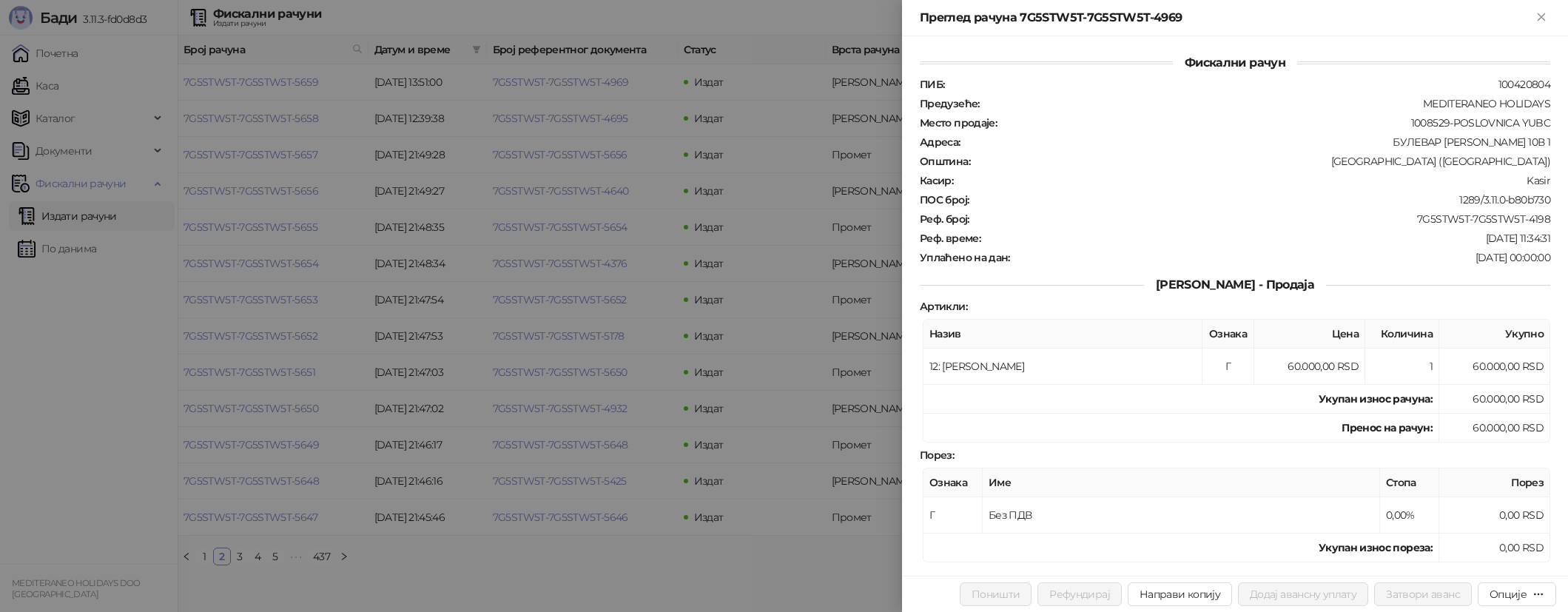
click at [788, 396] on div at bounding box center [784, 306] width 1568 height 612
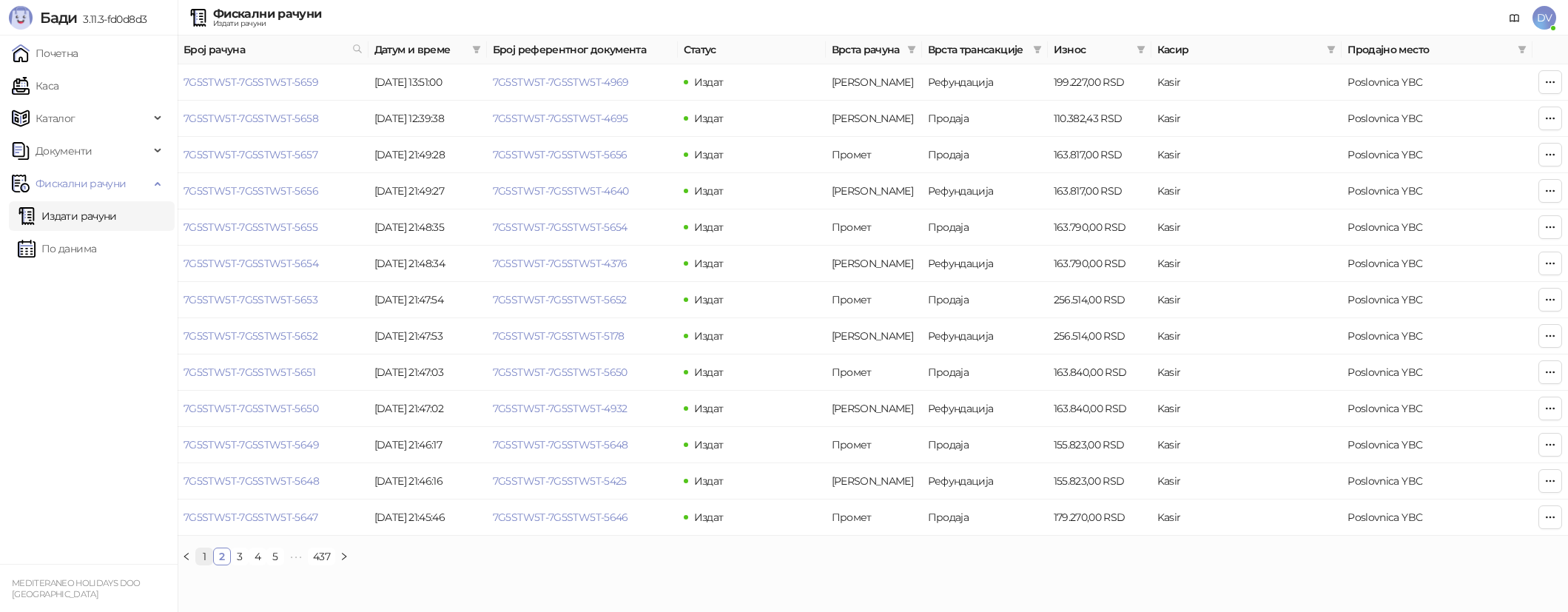
click at [209, 553] on link "1" at bounding box center [204, 556] width 16 height 16
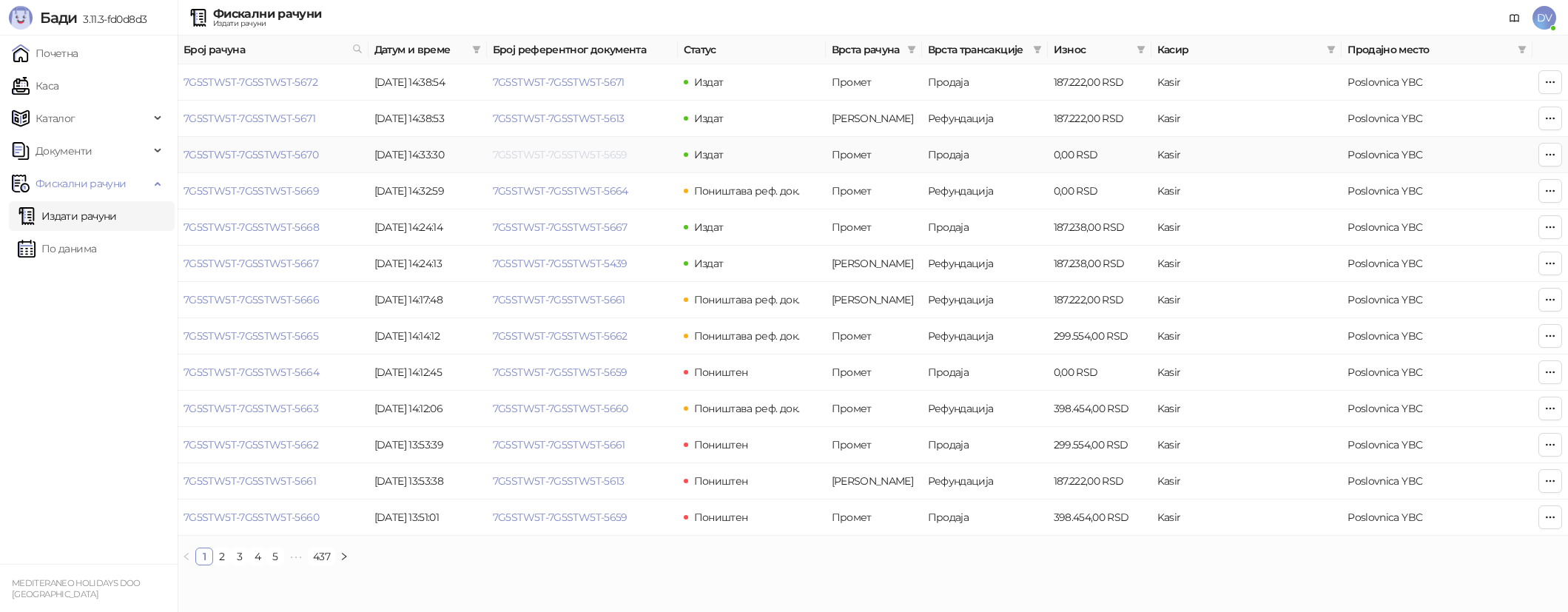
click at [569, 151] on link "7G5STW5T-7G5STW5T-5659" at bounding box center [560, 154] width 135 height 13
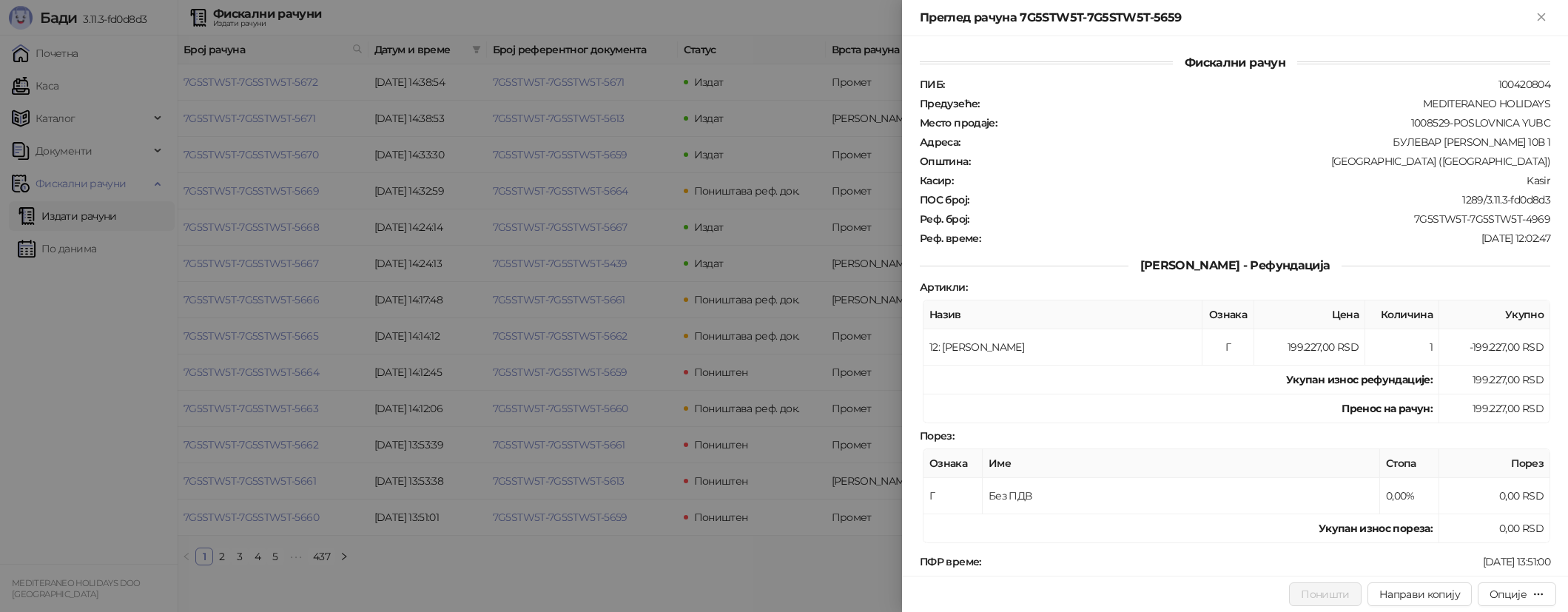
click at [569, 156] on div at bounding box center [784, 306] width 1568 height 612
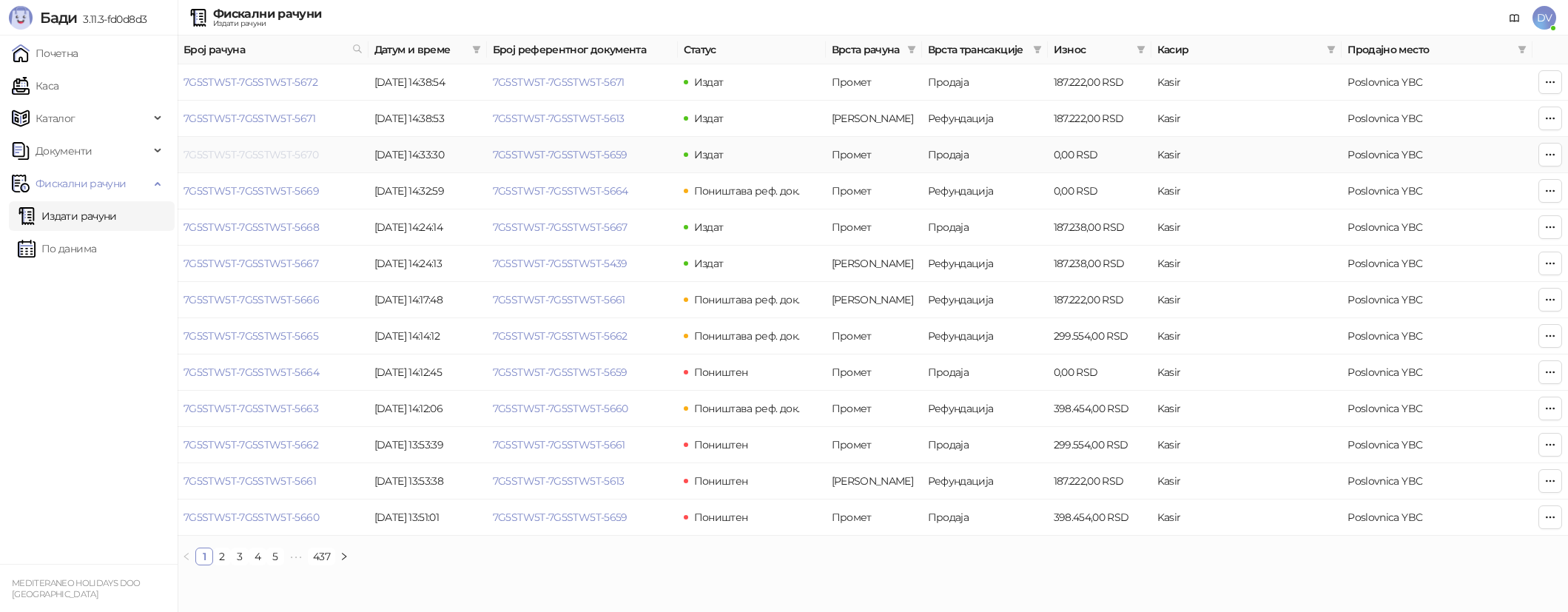
click at [286, 155] on link "7G5STW5T-7G5STW5T-5670" at bounding box center [251, 154] width 135 height 13
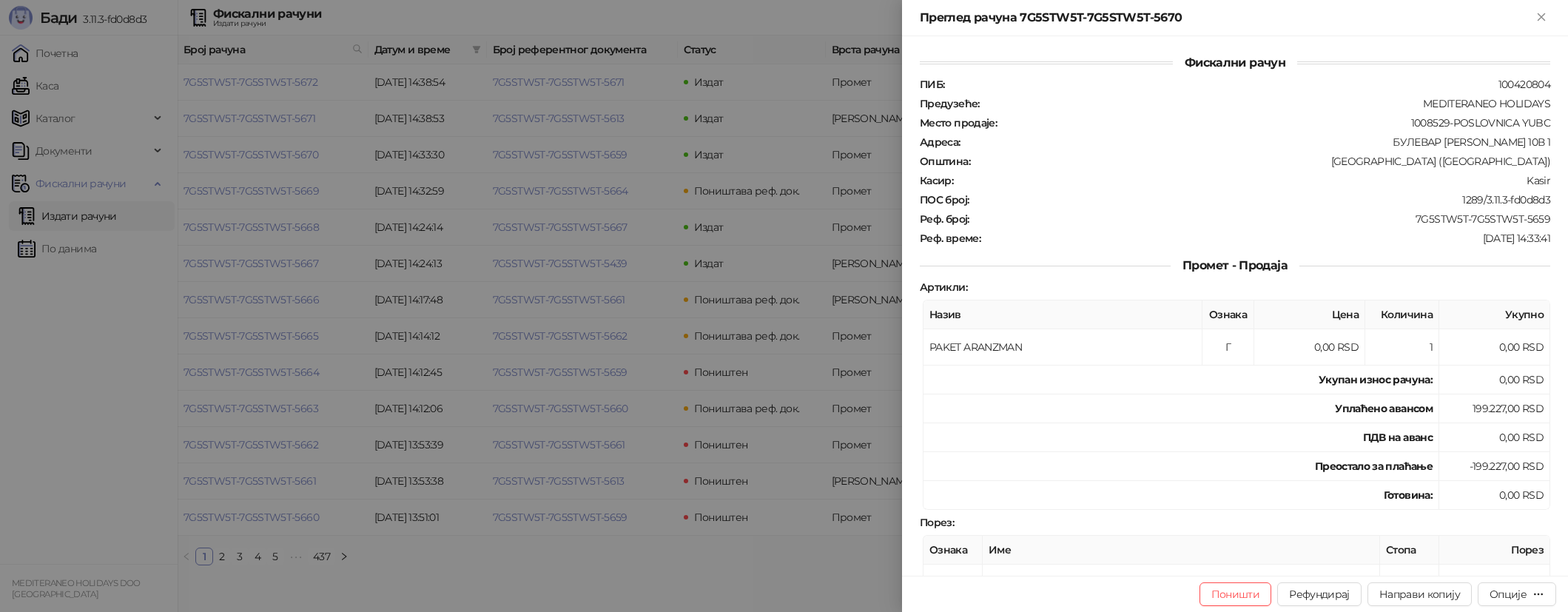
scroll to position [341, 0]
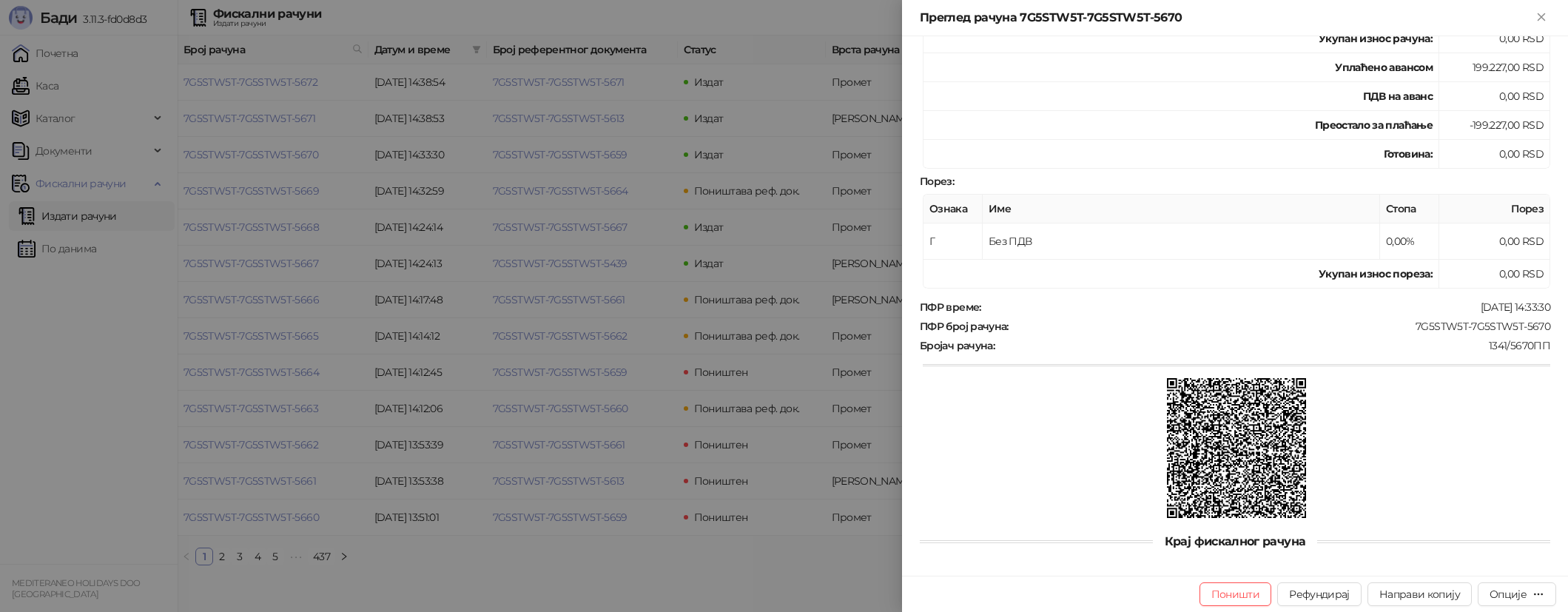
click at [1238, 439] on img at bounding box center [1237, 447] width 140 height 140
click at [775, 232] on div at bounding box center [784, 306] width 1568 height 612
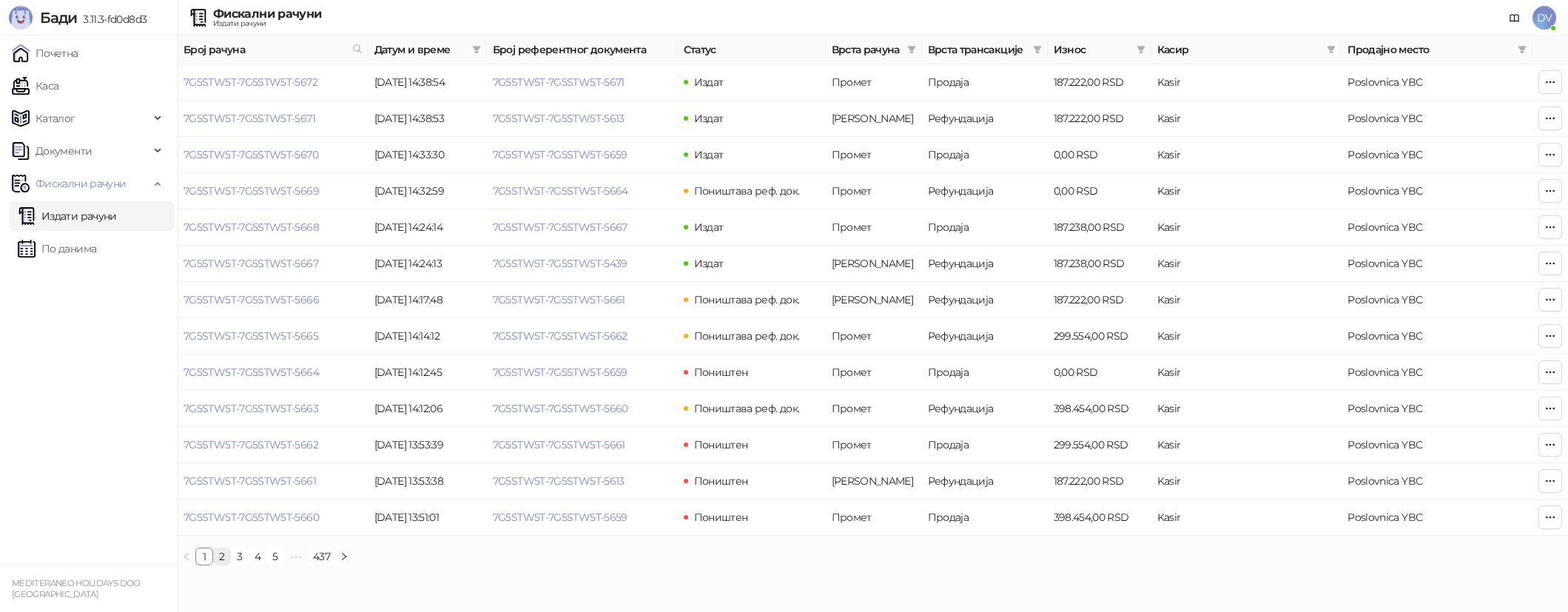
click at [216, 554] on link "2" at bounding box center [222, 556] width 16 height 16
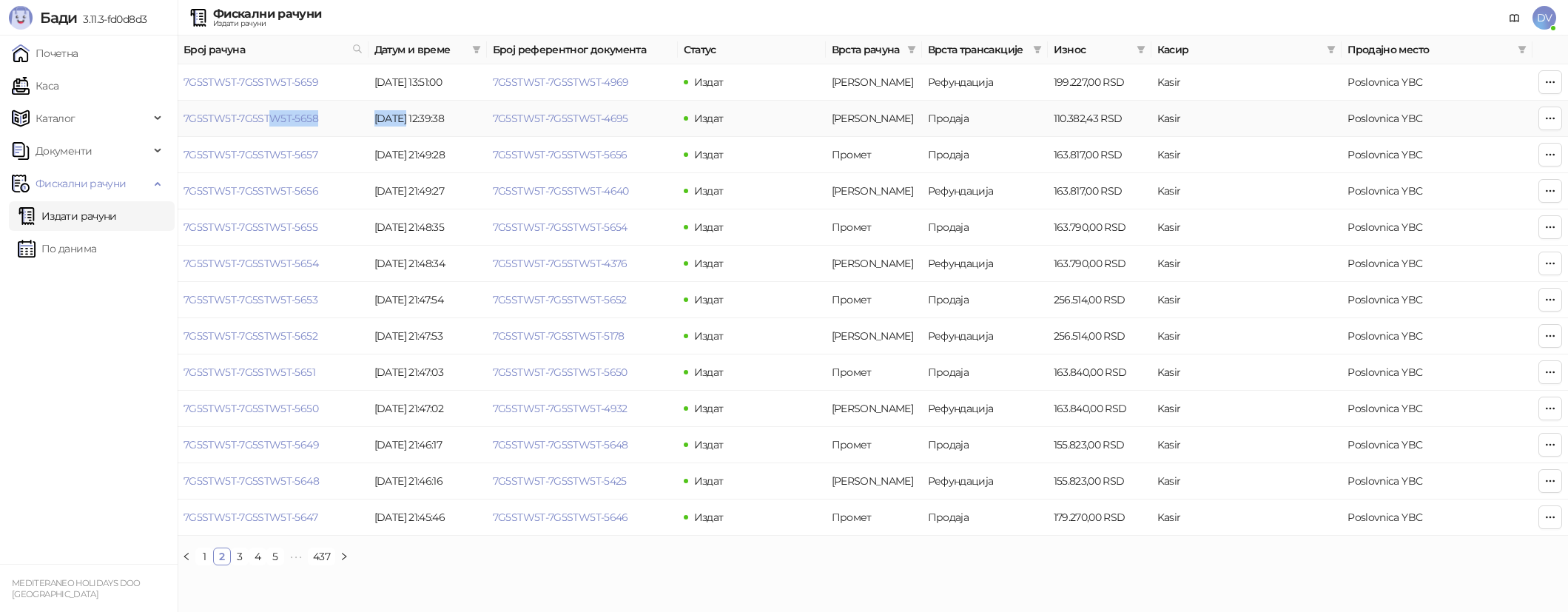
drag, startPoint x: 267, startPoint y: 115, endPoint x: 406, endPoint y: 115, distance: 139.0
click at [405, 115] on tr "7G5STW5T-7G5STW5T-5658 23.09.2025 12:39:38 7G5STW5T-7G5STW5T-4695 Издат Аванс П…" at bounding box center [873, 118] width 1390 height 37
click at [426, 122] on td "23.09.2025 12:39:38" at bounding box center [427, 118] width 118 height 37
click at [596, 77] on link "7G5STW5T-7G5STW5T-4969" at bounding box center [560, 81] width 136 height 13
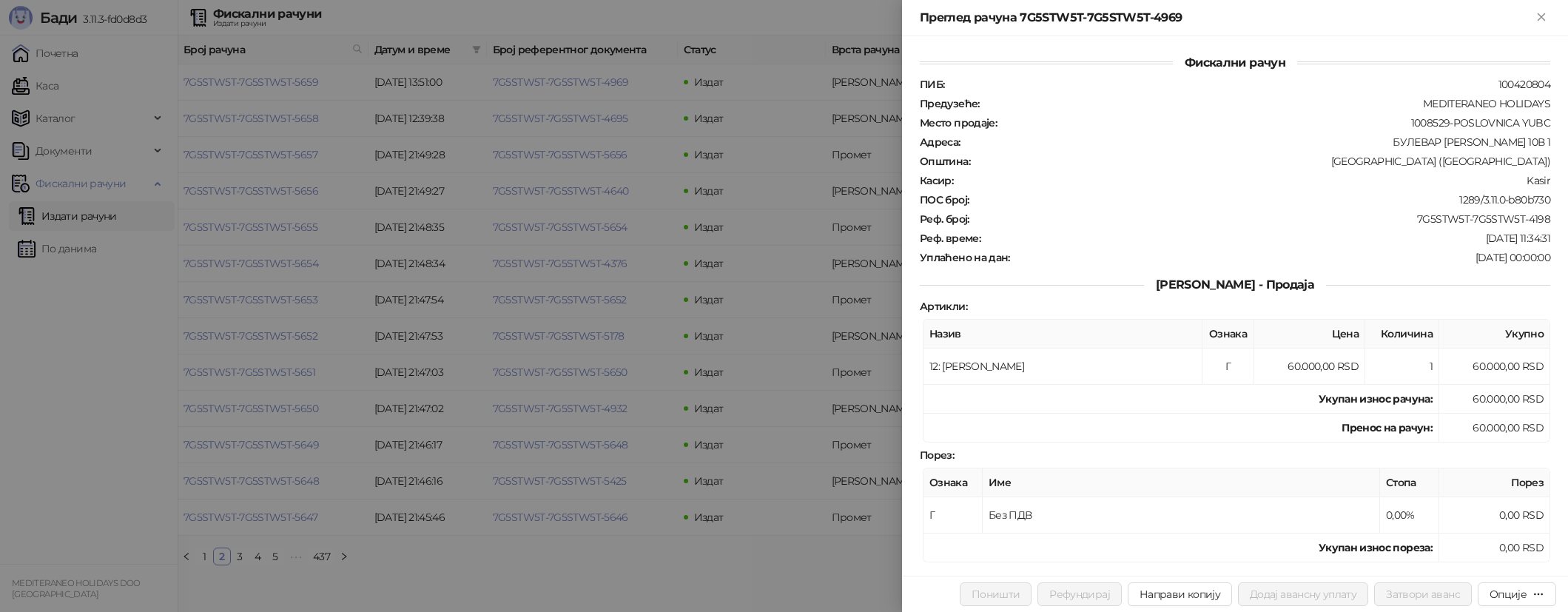
click at [751, 345] on div at bounding box center [784, 306] width 1568 height 612
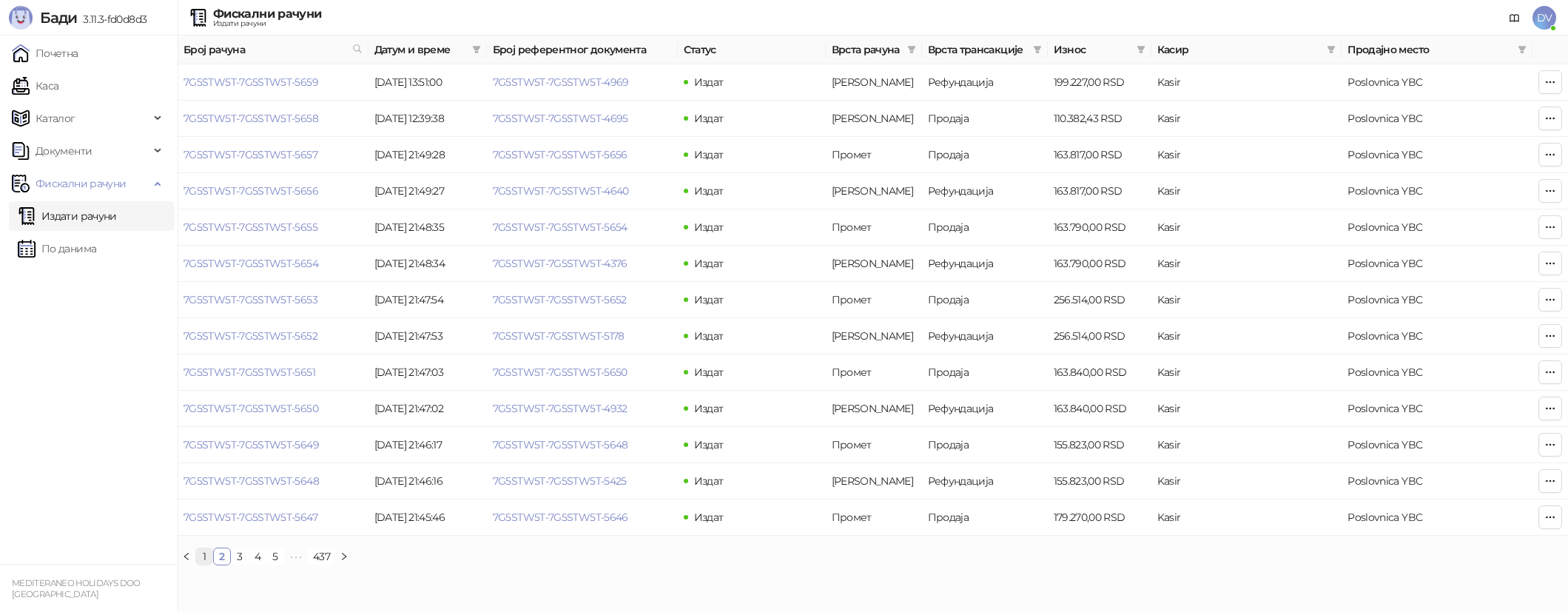
click at [202, 562] on link "1" at bounding box center [204, 556] width 16 height 16
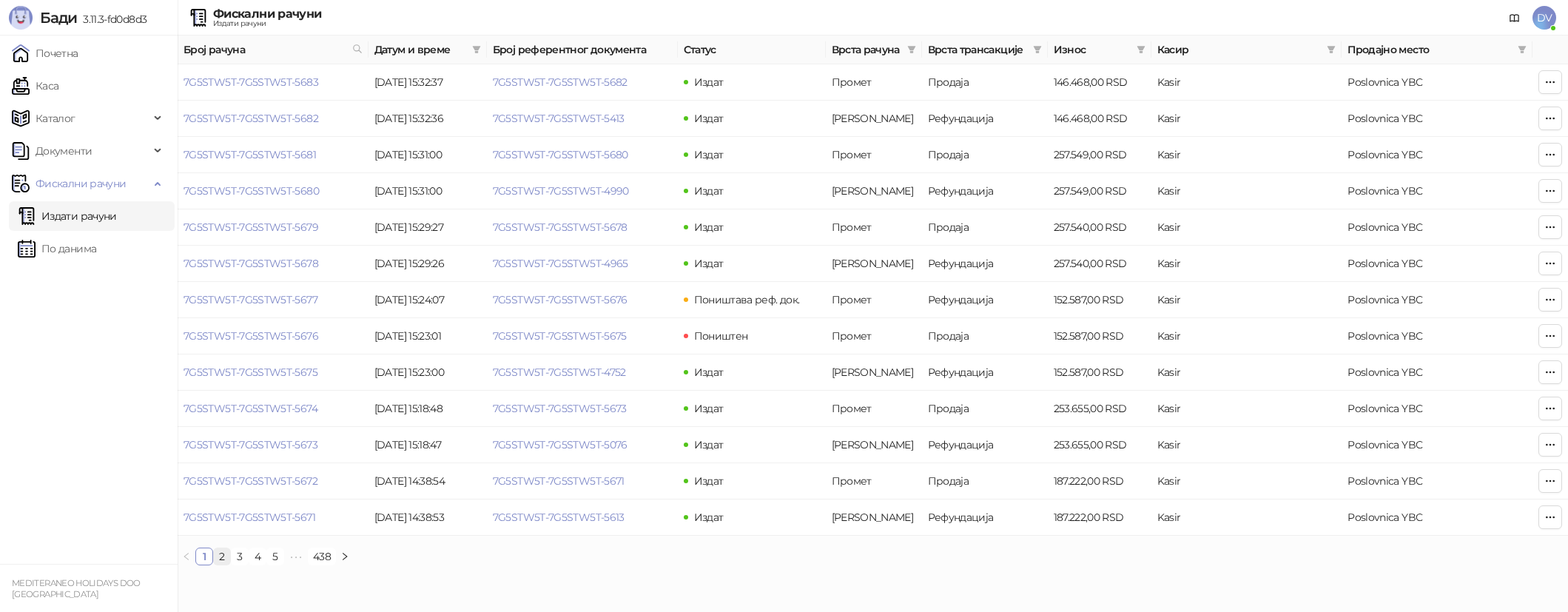
click at [218, 557] on link "2" at bounding box center [222, 556] width 16 height 16
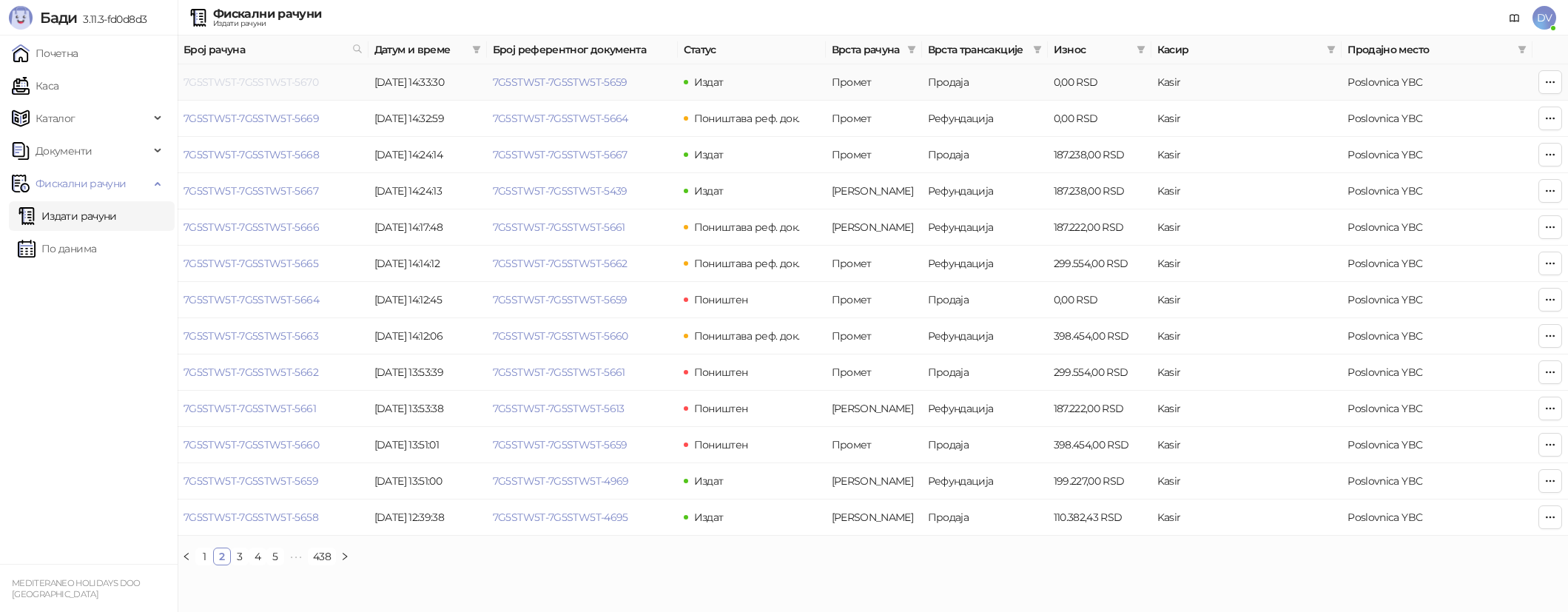
click at [307, 81] on link "7G5STW5T-7G5STW5T-5670" at bounding box center [251, 81] width 135 height 13
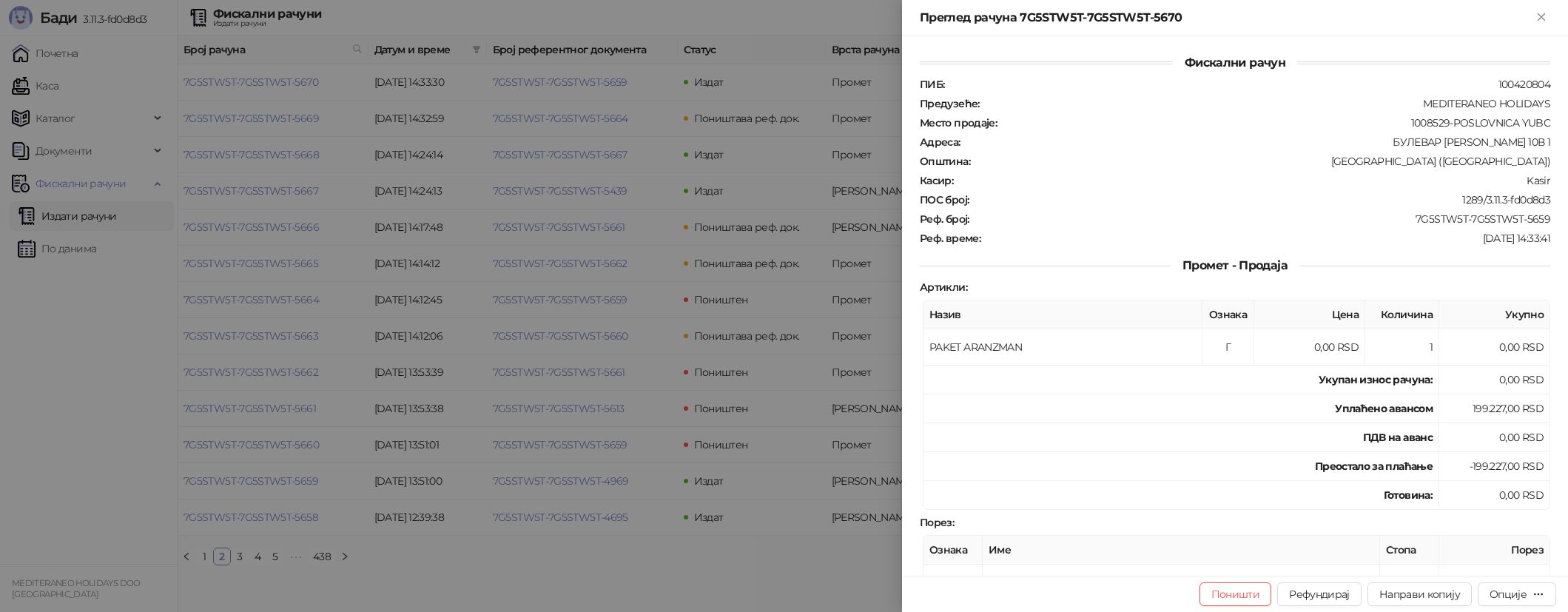
click at [527, 564] on div at bounding box center [784, 306] width 1568 height 612
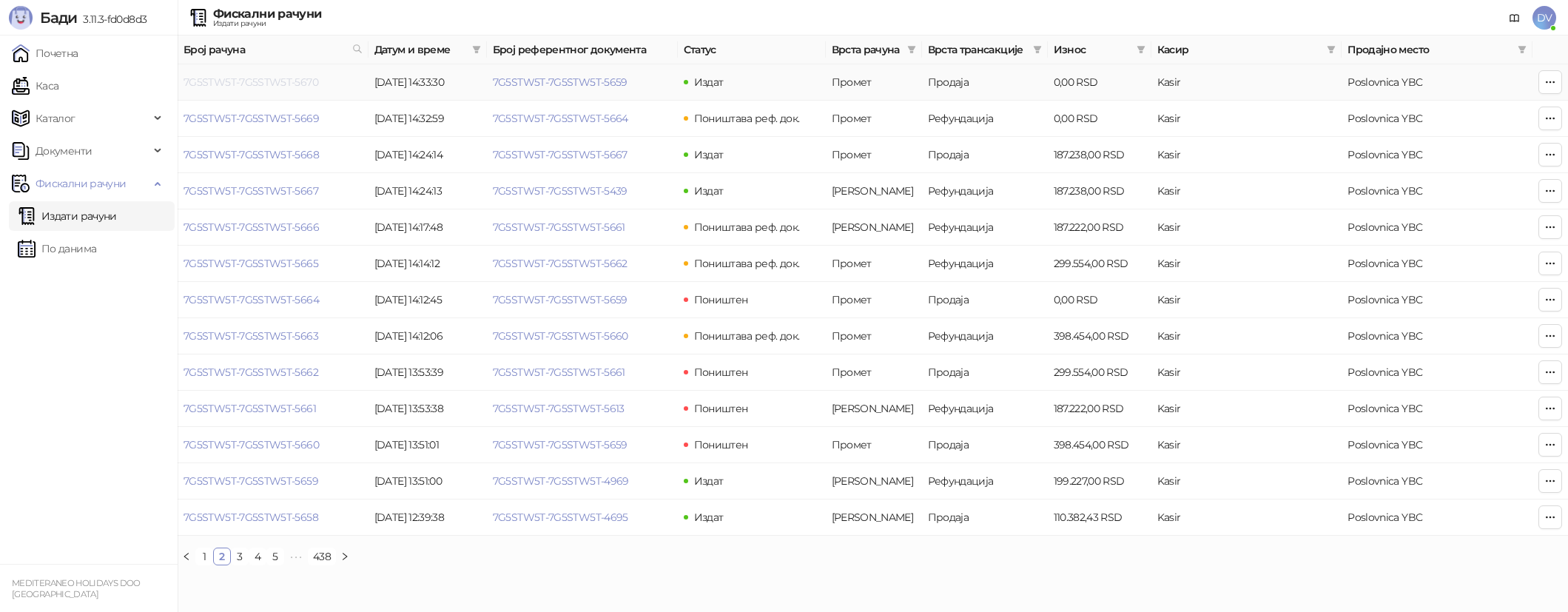
click at [292, 84] on link "7G5STW5T-7G5STW5T-5670" at bounding box center [251, 81] width 135 height 13
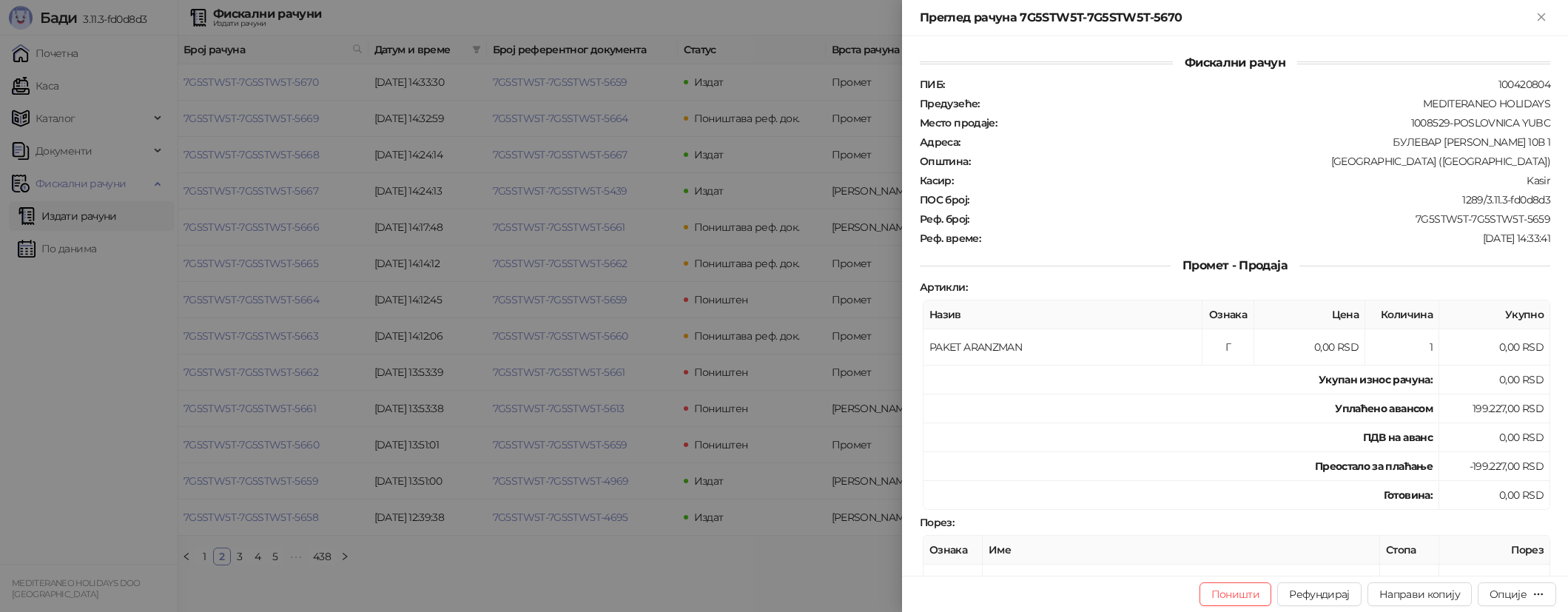
click at [328, 86] on div at bounding box center [784, 306] width 1568 height 612
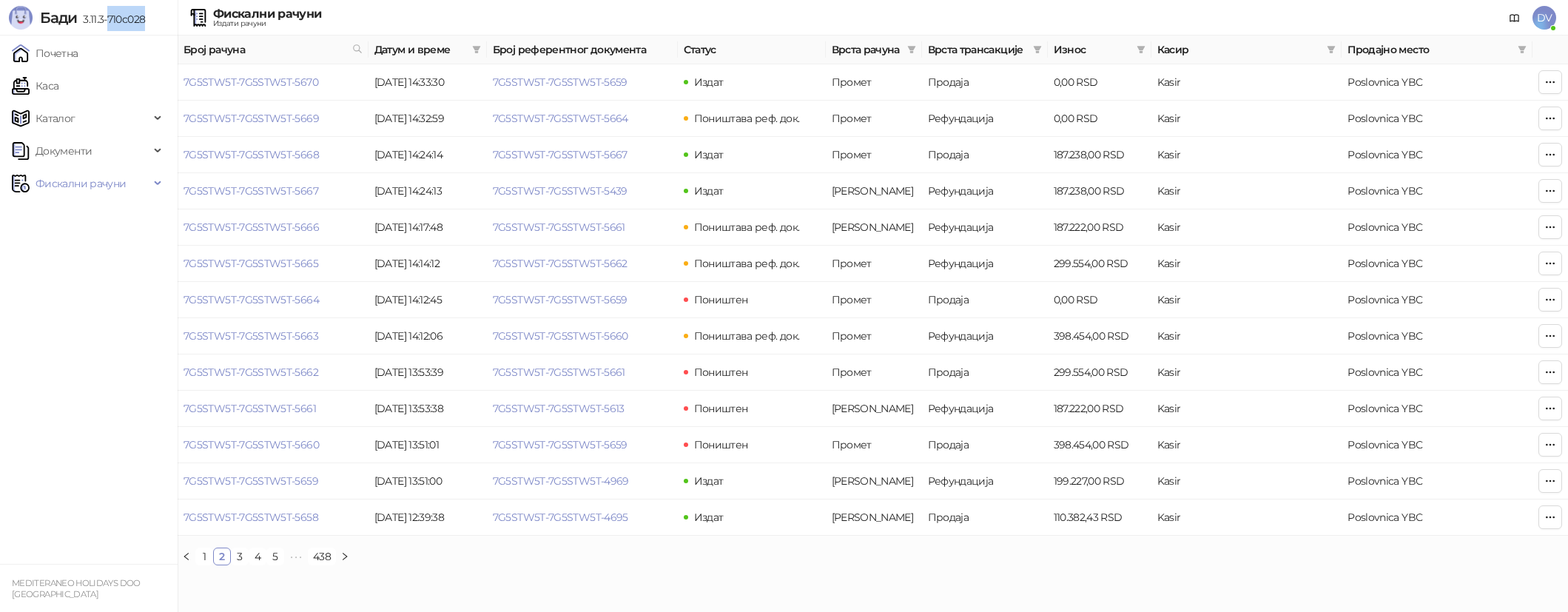
drag, startPoint x: 108, startPoint y: 20, endPoint x: 151, endPoint y: 19, distance: 43.0
click at [151, 19] on div "Бади 3.11.3-710c028" at bounding box center [88, 18] width 178 height 36
